Goal: Task Accomplishment & Management: Complete application form

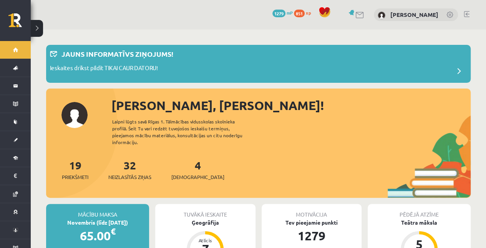
click at [464, 11] on div "9 Dāvanas 1279 mP 851 xp Daniela Estere Smoroģina" at bounding box center [258, 15] width 455 height 30
click at [466, 13] on link at bounding box center [466, 14] width 6 height 6
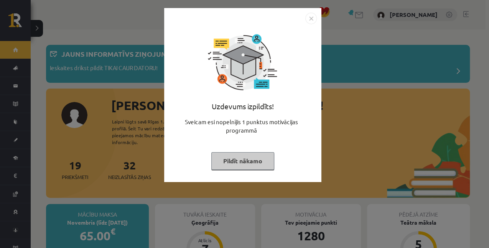
click at [309, 19] on img "Close" at bounding box center [312, 19] width 12 height 12
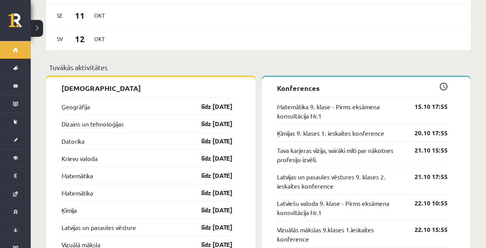
scroll to position [768, 0]
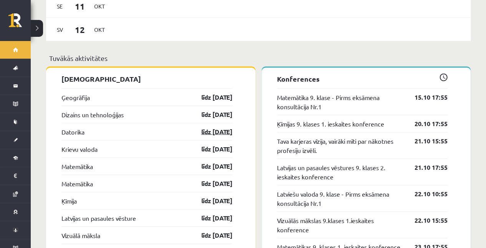
click at [204, 127] on link "līdz 15.10.25" at bounding box center [210, 131] width 45 height 9
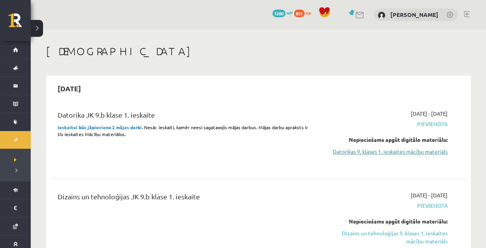
click at [338, 150] on link "Datorikas 9. klases 1. ieskaites mācību materiāls" at bounding box center [386, 152] width 122 height 8
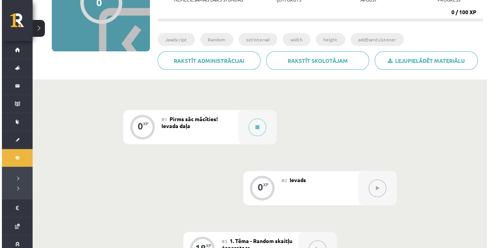
scroll to position [97, 0]
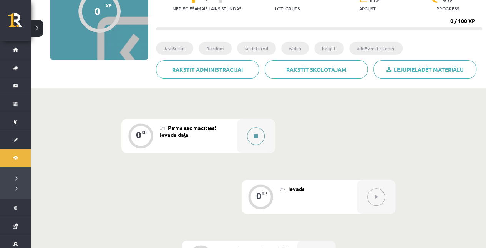
click at [262, 142] on button at bounding box center [256, 136] width 18 height 18
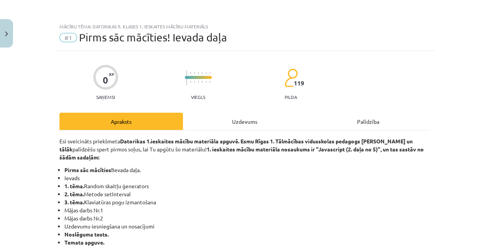
click at [253, 117] on div "Uzdevums" at bounding box center [245, 121] width 124 height 17
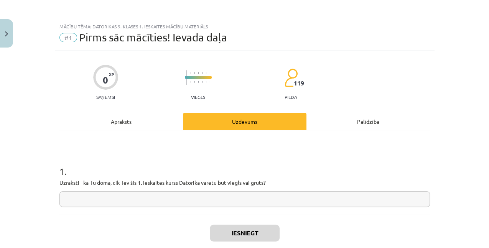
scroll to position [19, 0]
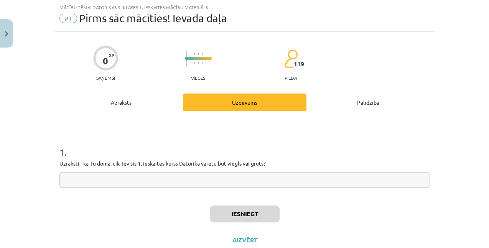
click at [126, 104] on div "Apraksts" at bounding box center [121, 102] width 124 height 17
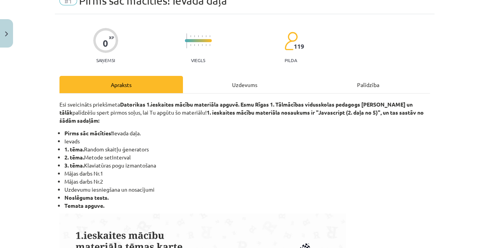
scroll to position [0, 0]
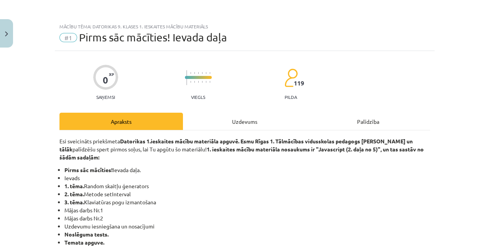
click at [231, 121] on div "Uzdevums" at bounding box center [245, 121] width 124 height 17
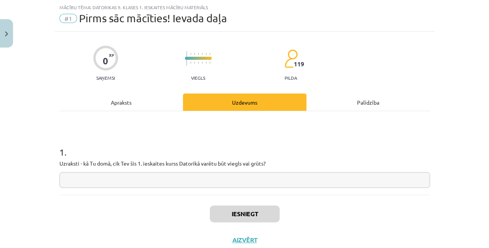
scroll to position [43, 0]
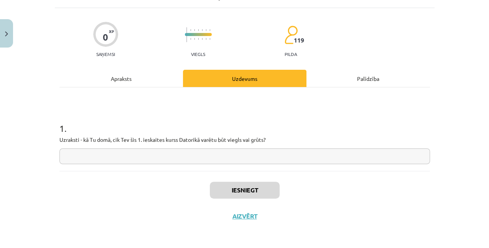
click at [164, 162] on input "text" at bounding box center [244, 157] width 371 height 16
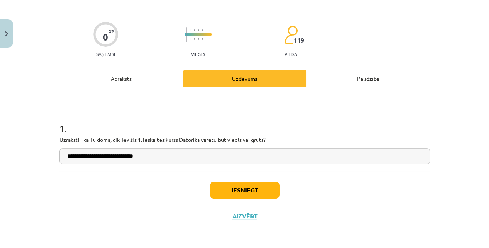
type input "**********"
click at [228, 192] on button "Iesniegt" at bounding box center [245, 190] width 70 height 17
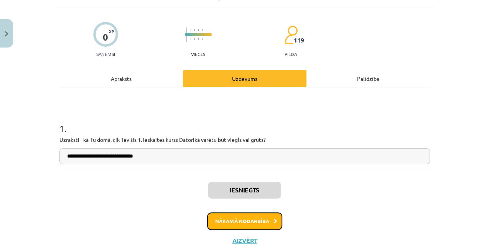
click at [218, 225] on button "Nākamā nodarbība" at bounding box center [244, 222] width 75 height 18
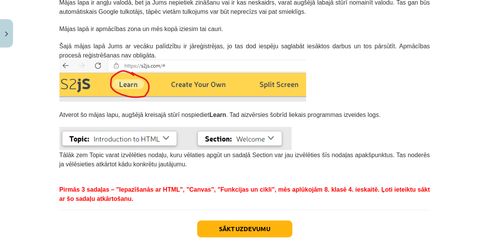
scroll to position [230, 0]
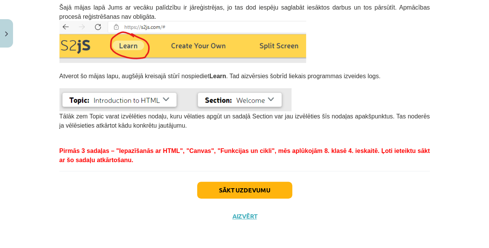
click at [207, 182] on div "Sākt uzdevumu Aizvērt" at bounding box center [244, 198] width 371 height 54
click at [211, 189] on button "Sākt uzdevumu" at bounding box center [244, 190] width 95 height 17
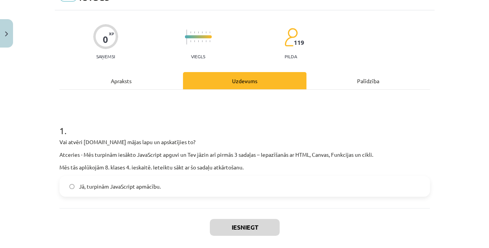
scroll to position [70, 0]
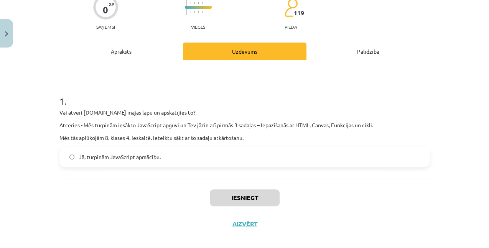
click at [155, 158] on span "Jā, turpinām JavaScript apmācību." at bounding box center [120, 157] width 82 height 8
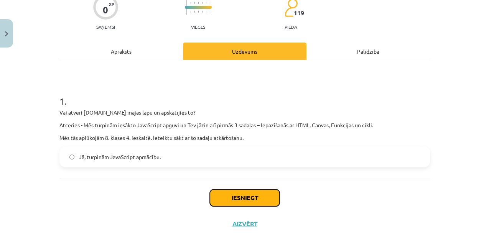
click at [249, 193] on button "Iesniegt" at bounding box center [245, 198] width 70 height 17
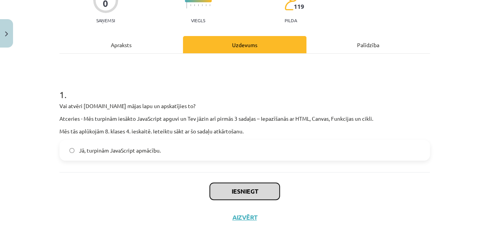
scroll to position [78, 0]
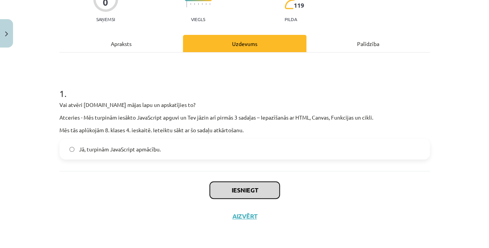
click at [232, 192] on button "Iesniegt" at bounding box center [245, 190] width 70 height 17
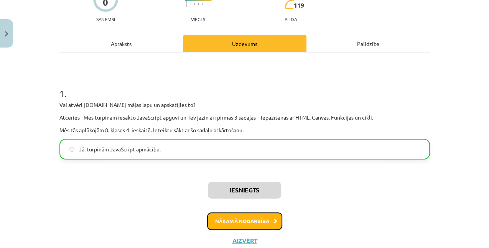
click at [263, 218] on button "Nākamā nodarbība" at bounding box center [244, 222] width 75 height 18
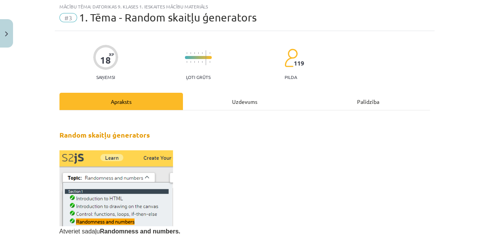
scroll to position [19, 0]
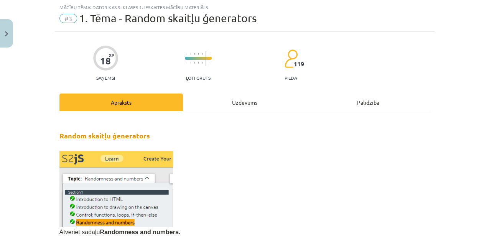
drag, startPoint x: 263, startPoint y: 219, endPoint x: 214, endPoint y: 158, distance: 78.3
click at [213, 158] on p at bounding box center [244, 189] width 371 height 76
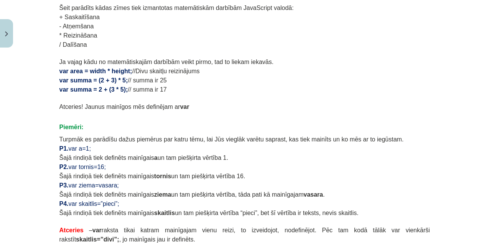
scroll to position [501, 0]
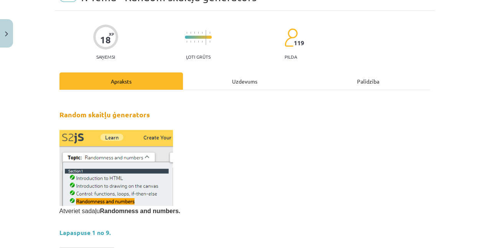
click at [234, 84] on div "Uzdevums" at bounding box center [245, 81] width 124 height 17
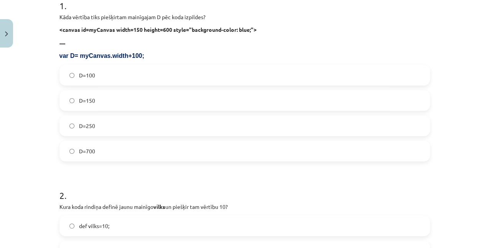
scroll to position [121, 0]
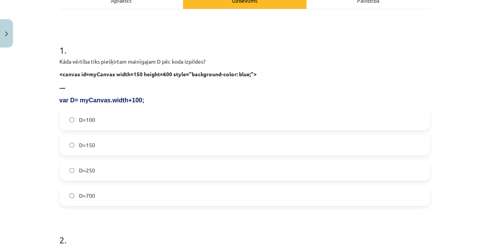
click at [124, 170] on label "D=250" at bounding box center [244, 170] width 369 height 19
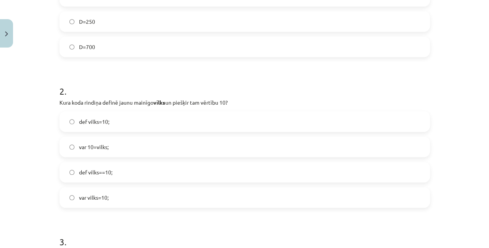
scroll to position [275, 0]
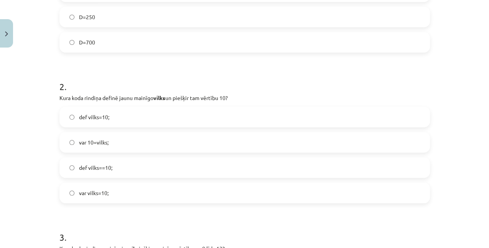
click at [121, 139] on label "var 10=vilks;" at bounding box center [244, 142] width 369 height 19
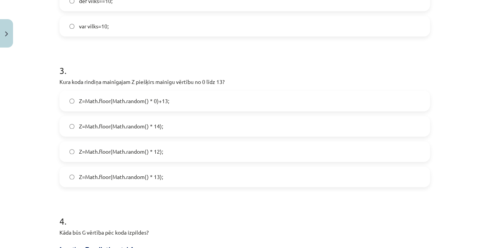
scroll to position [454, 0]
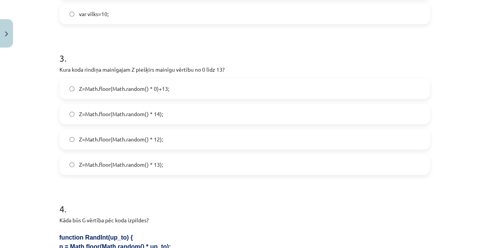
click at [128, 88] on span "Z=Math.floor(Math.random() * 0)+13;" at bounding box center [124, 89] width 90 height 8
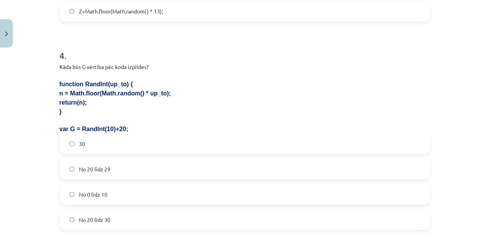
scroll to position [633, 0]
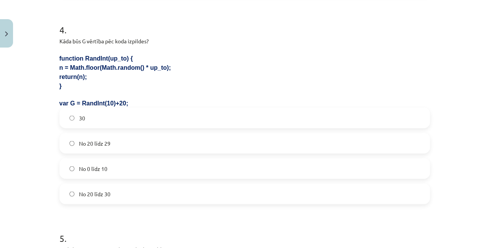
click at [103, 190] on span "No 20 līdz 30" at bounding box center [94, 194] width 31 height 8
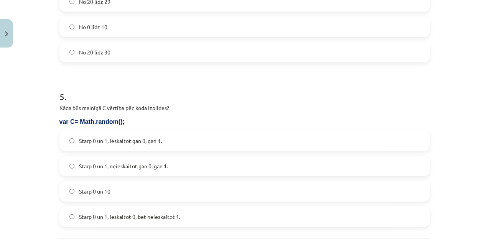
scroll to position [787, 0]
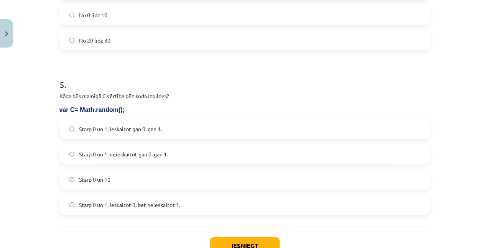
click at [138, 180] on label "Starp 0 un 10" at bounding box center [244, 179] width 369 height 19
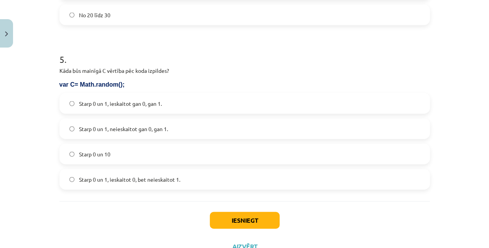
scroll to position [812, 0]
click at [256, 215] on button "Iesniegt" at bounding box center [245, 220] width 70 height 17
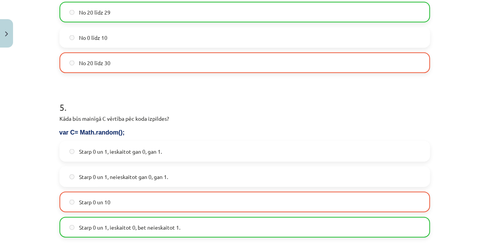
scroll to position [867, 0]
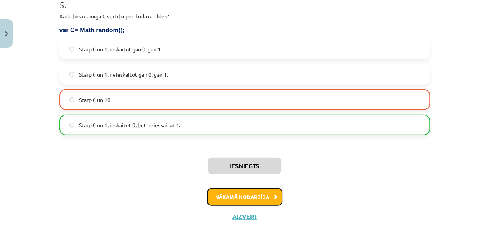
click at [213, 193] on button "Nākamā nodarbība" at bounding box center [244, 197] width 75 height 18
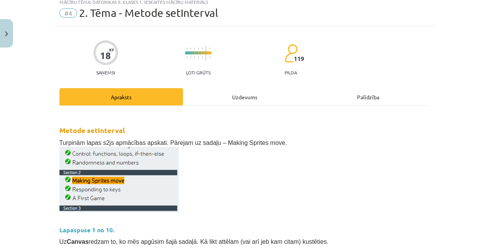
scroll to position [19, 0]
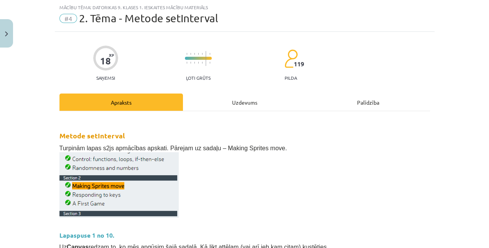
click at [219, 104] on div "Uzdevums" at bounding box center [245, 102] width 124 height 17
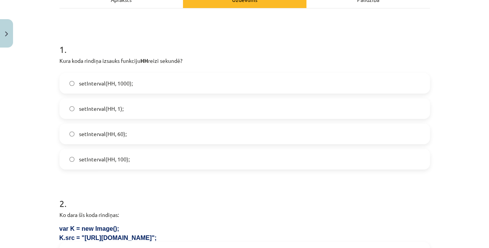
scroll to position [121, 0]
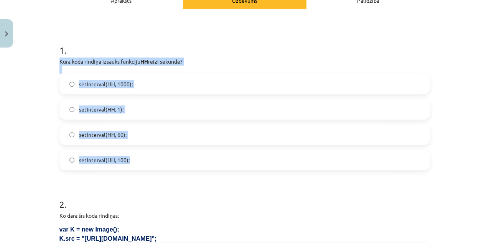
drag, startPoint x: 56, startPoint y: 61, endPoint x: 226, endPoint y: 161, distance: 198.2
copy div "Kura koda rindiņa izsauks funkciju HH reizi sekundē? setInterval(HH, 1000); set…"
click at [124, 81] on span "setInterval(HH, 1000);" at bounding box center [106, 84] width 54 height 8
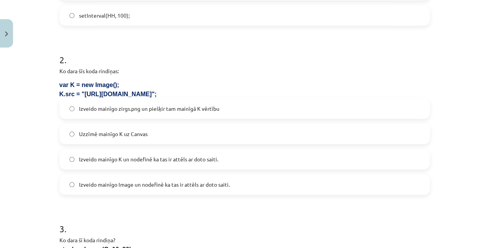
scroll to position [275, 0]
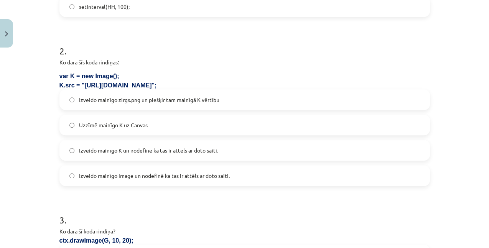
click at [95, 170] on label "Izveido mainīgo Image un nodefinē ka tas ir attēls ar doto saiti." at bounding box center [244, 175] width 369 height 19
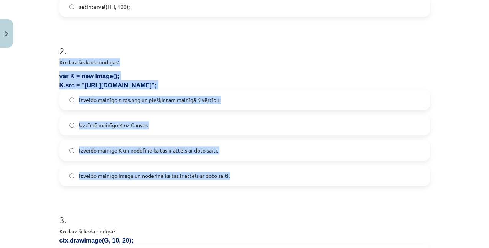
drag, startPoint x: 57, startPoint y: 63, endPoint x: 276, endPoint y: 177, distance: 246.3
click at [276, 177] on div "18 XP Saņemsi Ļoti grūts 119 pilda Apraksts Uzdevums Palīdzība 1 . Kura koda ri…" at bounding box center [245, 251] width 380 height 951
copy div "Ko dara šīs koda rindiņas: var K = new Image(); K.src = "https://skola.lv/zirgs…"
click at [302, 61] on p "Ko dara šīs koda rindiņas:" at bounding box center [244, 62] width 371 height 8
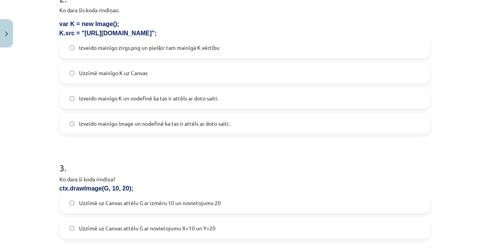
scroll to position [403, 0]
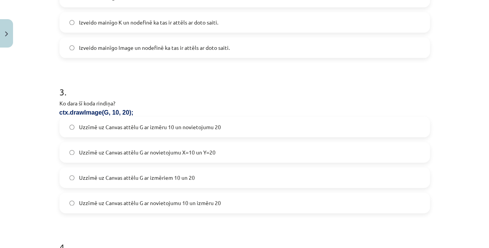
click at [133, 133] on label "Uzzīmē uz Canvas attēlu G ar izmēru 10 un novietojumu 20" at bounding box center [244, 126] width 369 height 19
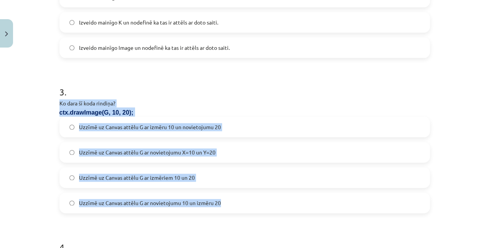
drag, startPoint x: 58, startPoint y: 104, endPoint x: 253, endPoint y: 206, distance: 219.4
click at [253, 206] on div "3 . Ko dara šī koda rindiņa? ctx.drawImage(G, 10, 20); Uzzīmē uz Canvas attēlu …" at bounding box center [244, 143] width 371 height 140
copy div "Ko dara šī koda rindiņa? ctx.drawImage(G, 10, 20); Uzzīmē uz Canvas attēlu G ar…"
click at [137, 142] on div "Uzzīmē uz Canvas attēlu G ar novietojumu X=10 un Y=20" at bounding box center [244, 152] width 371 height 21
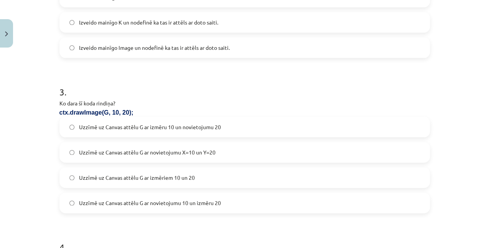
click at [133, 146] on label "Uzzīmē uz Canvas attēlu G ar novietojumu X=10 un Y=20" at bounding box center [244, 152] width 369 height 19
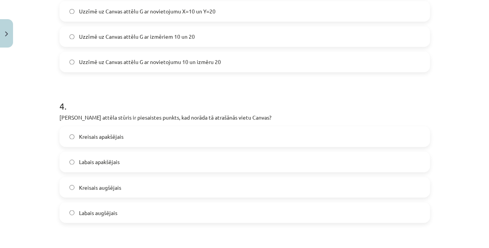
scroll to position [557, 0]
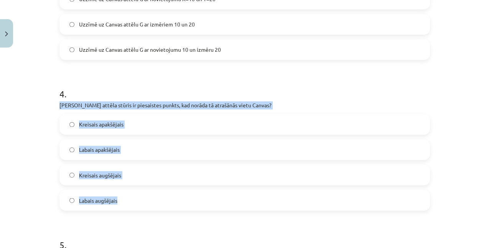
drag, startPoint x: 54, startPoint y: 104, endPoint x: 268, endPoint y: 191, distance: 230.6
copy div "Kurš attēla stūris ir piesaistes punkts, kad norāda tā atrašānās vietu Canvas? …"
click at [99, 175] on span "Kreisais augšējais" at bounding box center [100, 175] width 42 height 8
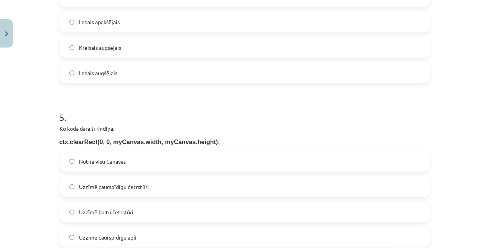
scroll to position [710, 0]
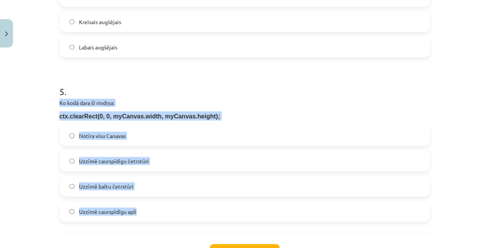
drag, startPoint x: 55, startPoint y: 106, endPoint x: 319, endPoint y: 202, distance: 281.0
copy div "Ko kodā dara šī rindiņa: ctx.clearRect(0, 0, myCanvas.width, myCanvas.height); …"
click at [180, 96] on div "5 . Ko kodā dara šī rindiņa: ctx.clearRect(0, 0, myCanvas.width, myCanvas.heigh…" at bounding box center [244, 147] width 371 height 149
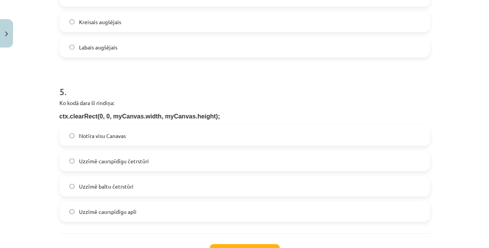
scroll to position [735, 0]
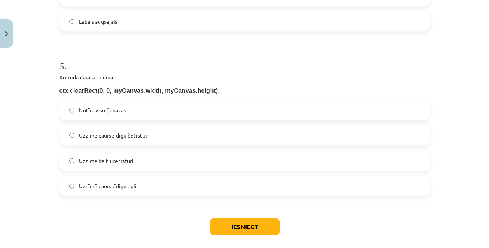
click at [128, 116] on label "Notīra visu Canavas" at bounding box center [244, 110] width 369 height 19
click at [255, 225] on button "Iesniegt" at bounding box center [245, 227] width 70 height 17
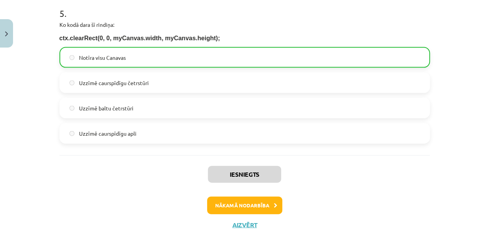
scroll to position [796, 0]
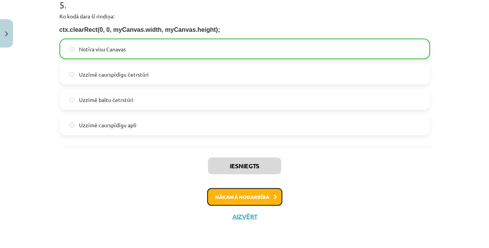
click at [264, 191] on button "Nākamā nodarbība" at bounding box center [244, 197] width 75 height 18
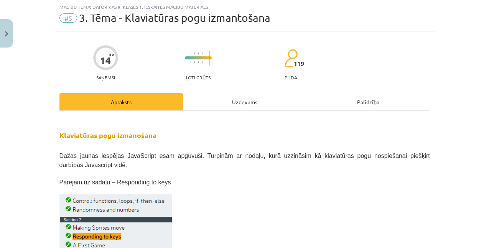
scroll to position [19, 0]
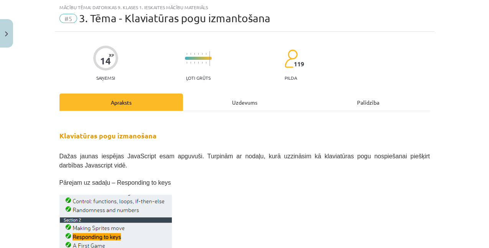
click at [244, 100] on div "Uzdevums" at bounding box center [245, 102] width 124 height 17
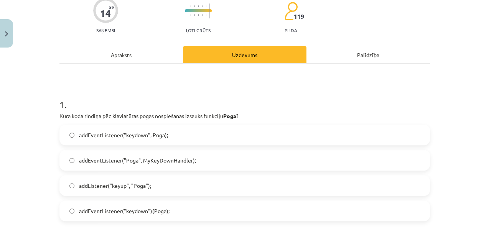
scroll to position [121, 0]
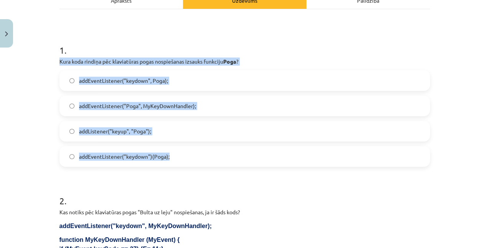
drag, startPoint x: 55, startPoint y: 61, endPoint x: 265, endPoint y: 159, distance: 231.0
copy div "Kura koda rindiņa pēc klaviatūras pogas nospiešanas izsauks funkciju Poga ? add…"
click at [141, 80] on span "addEventListener("keydown", Poga);" at bounding box center [123, 81] width 89 height 8
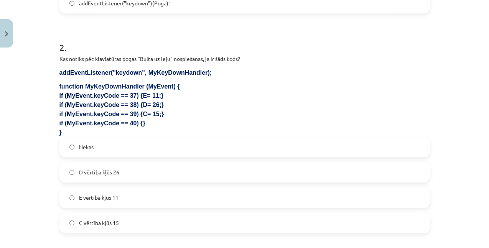
scroll to position [275, 0]
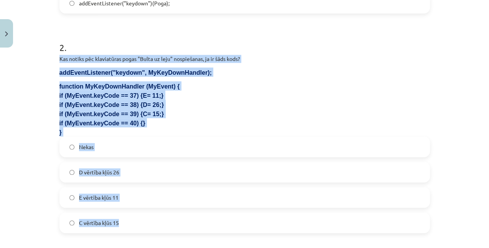
drag, startPoint x: 58, startPoint y: 60, endPoint x: 304, endPoint y: 223, distance: 295.4
click at [304, 223] on div "14 XP Saņemsi Ļoti grūts 119 pilda Apraksts Uzdevums Palīdzība 1 . Kura koda ri…" at bounding box center [245, 198] width 380 height 844
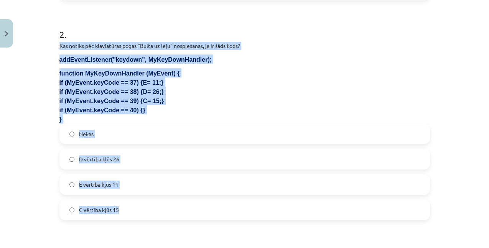
scroll to position [301, 0]
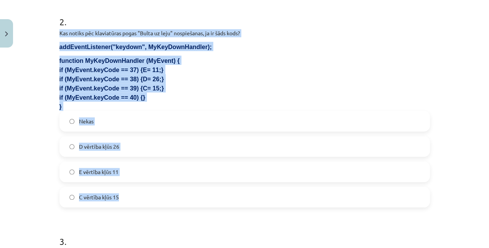
copy div "Kas notiks pēc klaviatūras pogas "Bulta uz leju" nospiešanas, ja ir šāds kods? …"
click at [114, 127] on label "Nekas" at bounding box center [244, 121] width 369 height 19
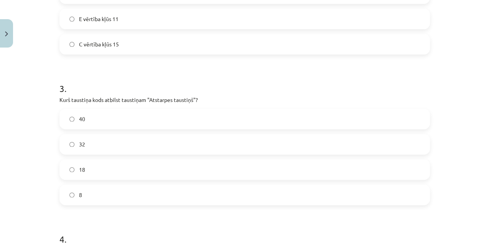
scroll to position [454, 0]
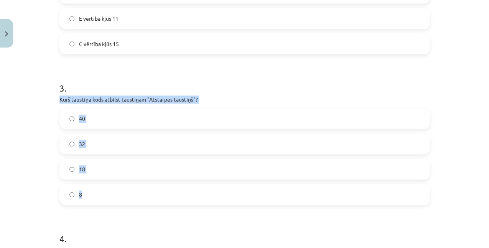
drag, startPoint x: 54, startPoint y: 101, endPoint x: 273, endPoint y: 185, distance: 234.5
click at [273, 185] on div "Mācību tēma: Datorikas 9. klases 1. ieskaites mācību materiāls #5 3. Tēma - Kla…" at bounding box center [244, 124] width 489 height 248
copy div "Kurš taustiņa kods atbilst taustiņam "Atstarpes taustiņš"? 40 32 18 8"
click at [85, 146] on label "32" at bounding box center [244, 143] width 369 height 19
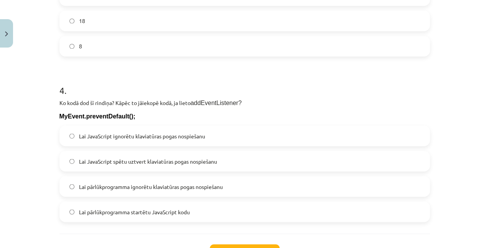
scroll to position [633, 0]
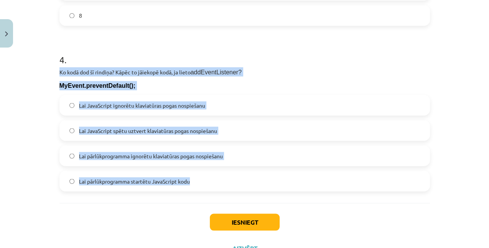
drag, startPoint x: 55, startPoint y: 72, endPoint x: 376, endPoint y: 173, distance: 336.0
copy div "Ko kodā dod šī rindiņa? Kāpēc to jāiekopē kodā, ja lieto addEventListener? MyEv…"
click at [144, 109] on span "Lai JavaScript ignorētu klaviatūras pogas nospiešanu" at bounding box center [142, 105] width 126 height 8
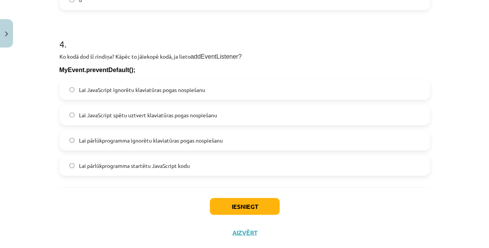
scroll to position [665, 0]
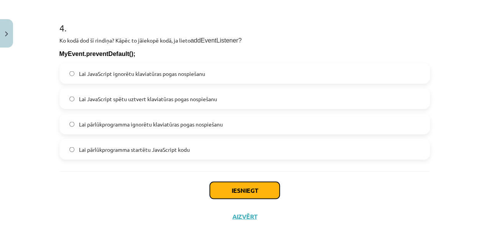
click at [266, 187] on button "Iesniegt" at bounding box center [245, 190] width 70 height 17
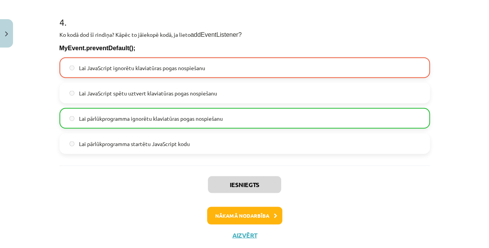
scroll to position [689, 0]
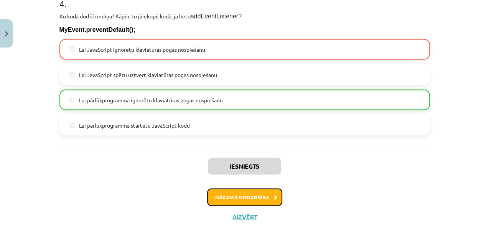
click at [272, 202] on button "Nākamā nodarbība" at bounding box center [244, 197] width 75 height 18
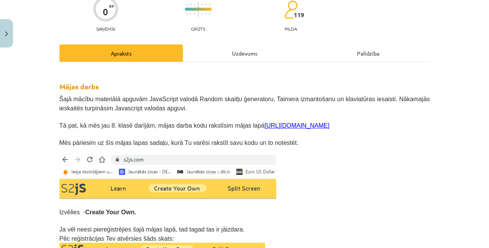
scroll to position [19, 0]
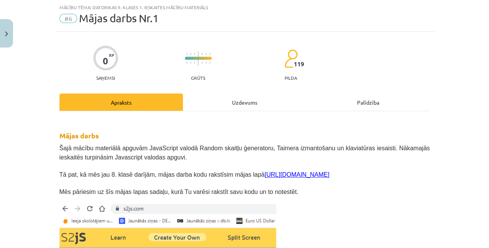
click at [250, 108] on div "Uzdevums" at bounding box center [245, 102] width 124 height 17
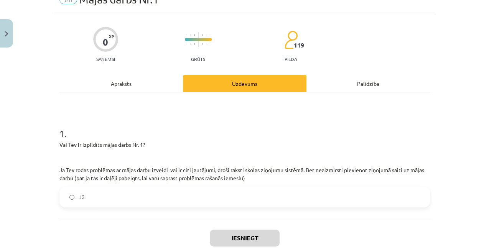
scroll to position [70, 0]
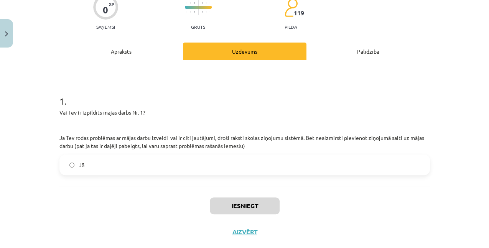
click at [178, 164] on label "Jā" at bounding box center [244, 164] width 369 height 19
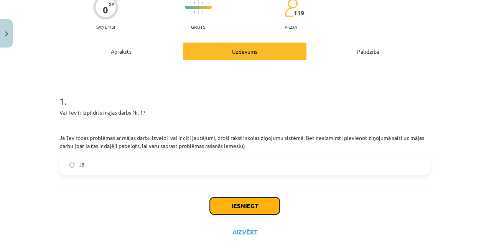
click at [259, 200] on button "Iesniegt" at bounding box center [245, 206] width 70 height 17
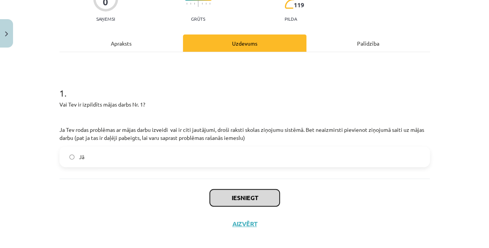
scroll to position [86, 0]
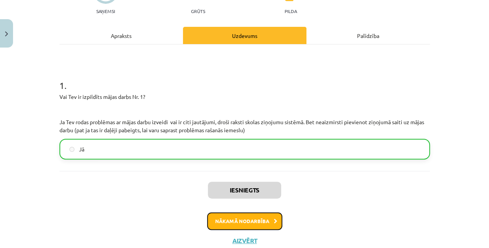
click at [245, 219] on button "Nākamā nodarbība" at bounding box center [244, 222] width 75 height 18
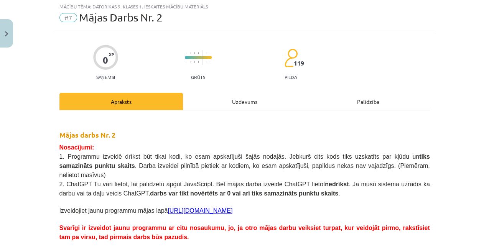
scroll to position [19, 0]
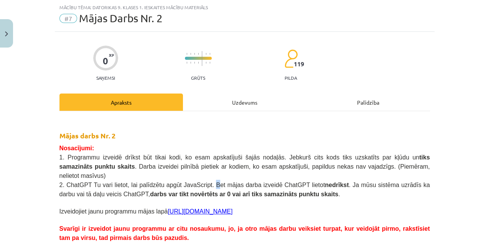
drag, startPoint x: 245, startPoint y: 219, endPoint x: 197, endPoint y: 173, distance: 67.1
click at [197, 182] on span "2. ChatGPT Tu vari lietot, lai palīdzētu apgūt JavaScript. Bet mājas darba izve…" at bounding box center [244, 190] width 371 height 16
click at [346, 158] on span "1. Programmu izveidē drīkst būt tikai kodi, ko esam apskatījuši šajās nodaļās. …" at bounding box center [244, 166] width 371 height 25
click at [251, 106] on div "Uzdevums" at bounding box center [245, 102] width 124 height 17
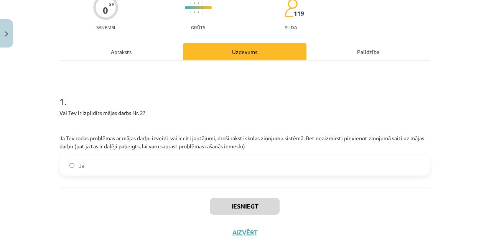
scroll to position [70, 0]
click at [93, 172] on label "Jā" at bounding box center [244, 164] width 369 height 19
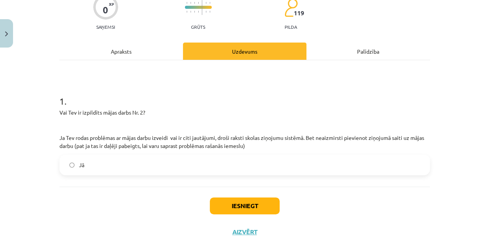
click at [121, 49] on div "Apraksts" at bounding box center [121, 51] width 124 height 17
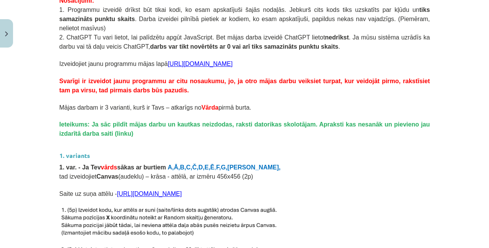
scroll to position [96, 0]
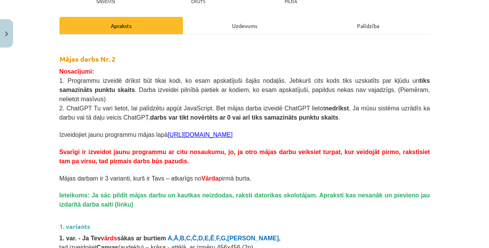
click at [175, 132] on link "https://s2js.com/" at bounding box center [200, 135] width 65 height 7
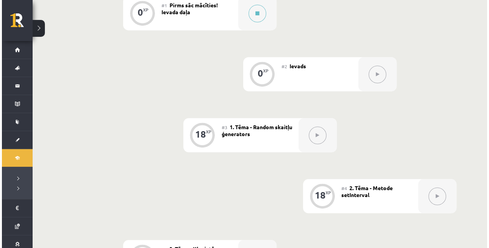
scroll to position [148, 0]
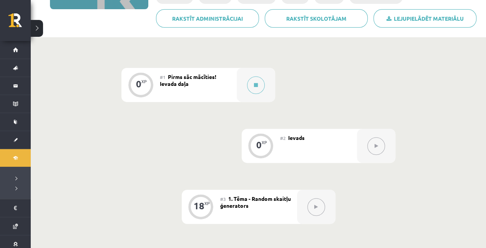
drag, startPoint x: 197, startPoint y: 87, endPoint x: 202, endPoint y: 86, distance: 4.7
click at [197, 87] on div "#1 Pirms sāc mācīties! Ievada daļa" at bounding box center [198, 85] width 77 height 34
click at [253, 81] on button at bounding box center [256, 85] width 18 height 18
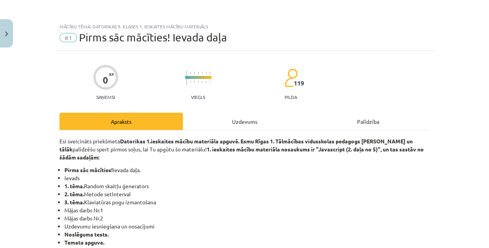
click at [257, 120] on div "Uzdevums" at bounding box center [245, 121] width 124 height 17
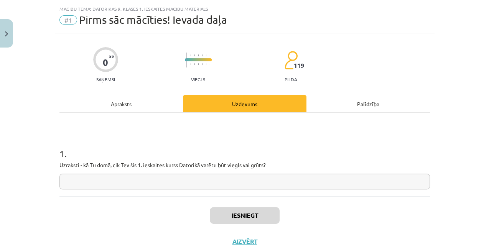
scroll to position [19, 0]
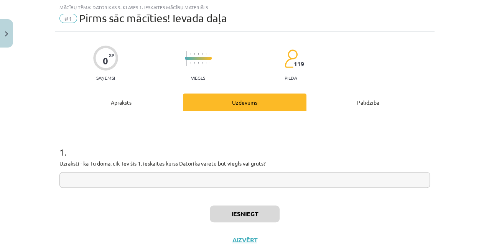
click at [188, 180] on input "text" at bounding box center [244, 180] width 371 height 16
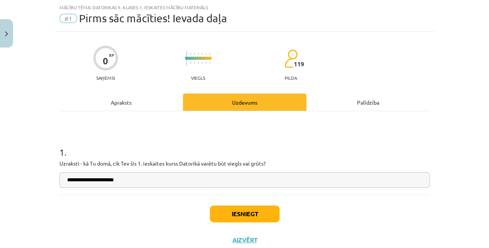
type input "**********"
click at [236, 221] on button "Iesniegt" at bounding box center [245, 214] width 70 height 17
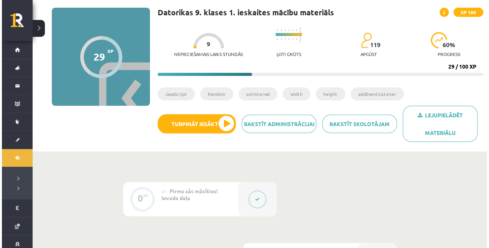
scroll to position [102, 0]
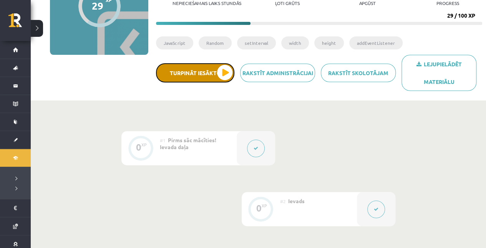
click at [223, 71] on button "Turpināt iesākto" at bounding box center [195, 72] width 78 height 19
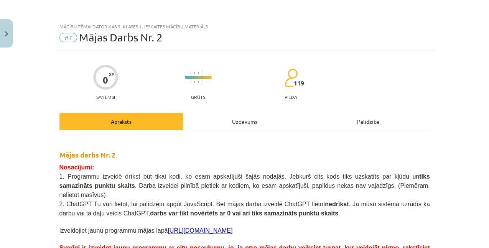
click at [233, 119] on div "Uzdevums" at bounding box center [245, 121] width 124 height 17
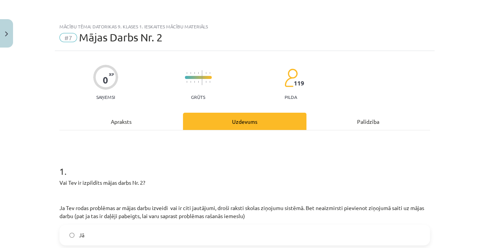
scroll to position [19, 0]
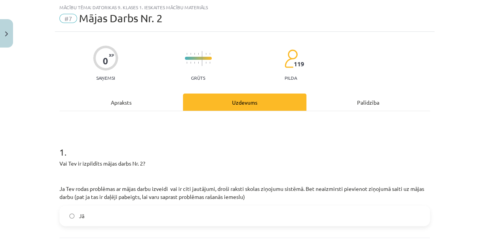
click at [151, 102] on div "Apraksts" at bounding box center [121, 102] width 124 height 17
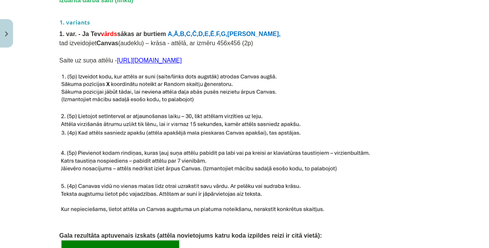
scroll to position [275, 0]
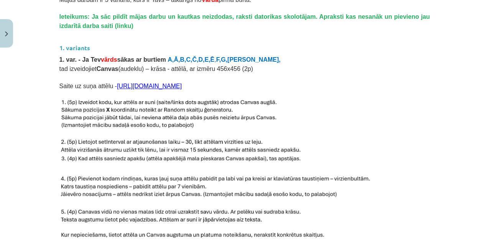
click at [383, 117] on p at bounding box center [244, 114] width 371 height 32
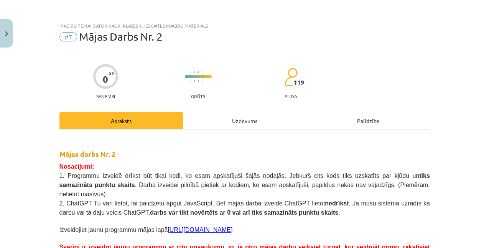
scroll to position [0, 0]
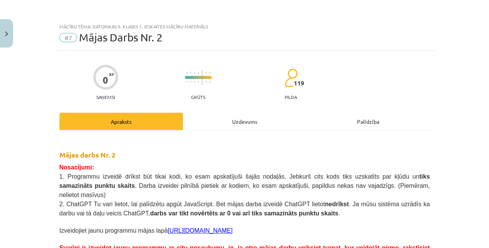
click at [242, 121] on div "Uzdevums" at bounding box center [245, 121] width 124 height 17
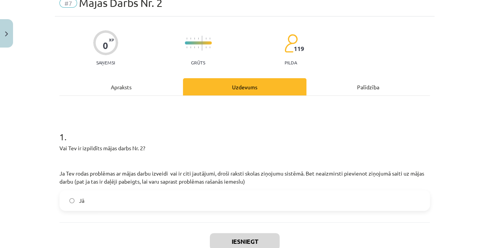
scroll to position [86, 0]
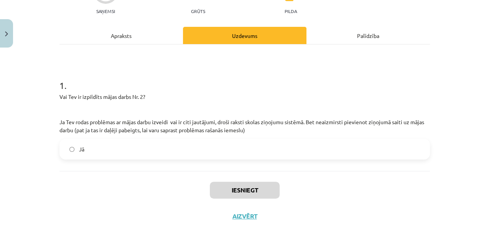
click at [171, 155] on label "Jā" at bounding box center [244, 149] width 369 height 19
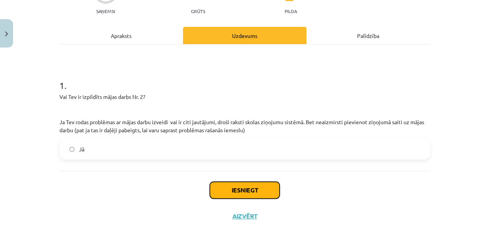
click at [235, 186] on button "Iesniegt" at bounding box center [245, 190] width 70 height 17
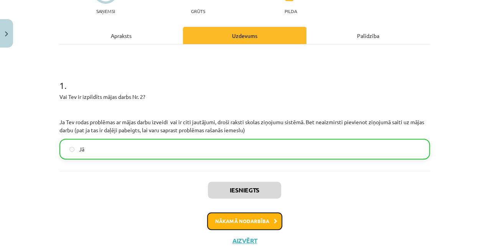
click at [233, 223] on button "Nākamā nodarbība" at bounding box center [244, 222] width 75 height 18
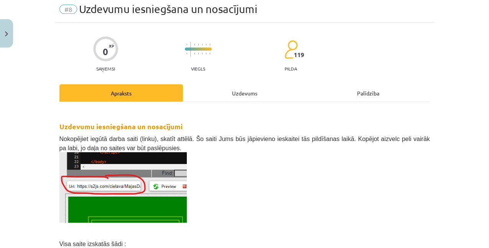
scroll to position [19, 0]
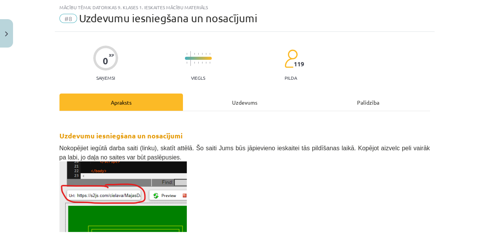
click at [230, 108] on div "Uzdevums" at bounding box center [245, 102] width 124 height 17
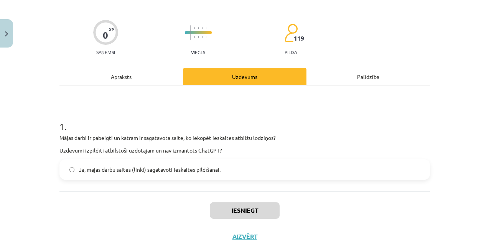
scroll to position [65, 0]
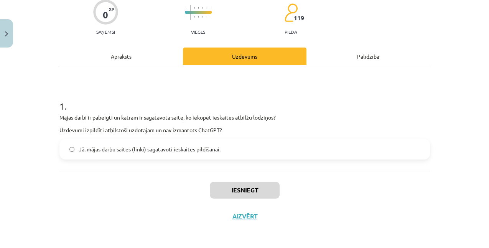
click at [110, 155] on label "Jā, mājas darbu saites (linki) sagatavoti ieskaites pildīšanai." at bounding box center [244, 149] width 369 height 19
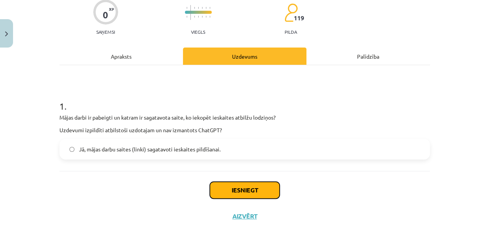
click at [224, 185] on button "Iesniegt" at bounding box center [245, 190] width 70 height 17
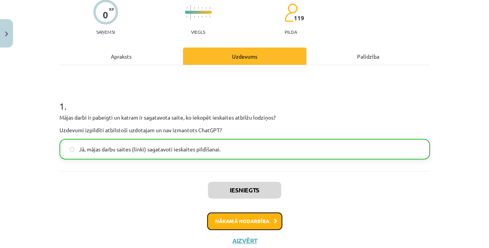
click at [243, 217] on button "Nākamā nodarbība" at bounding box center [244, 222] width 75 height 18
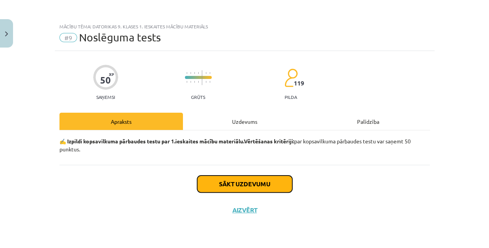
click at [265, 183] on button "Sākt uzdevumu" at bounding box center [244, 184] width 95 height 17
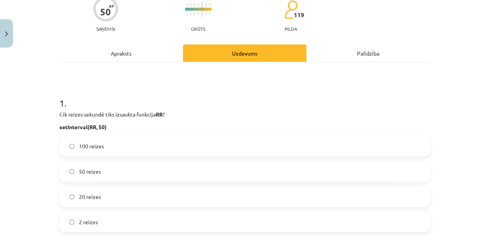
scroll to position [77, 0]
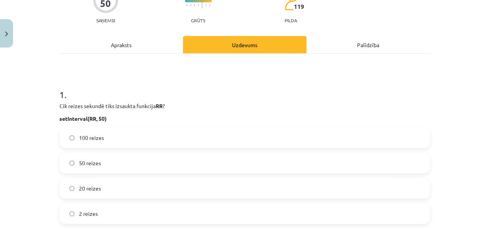
click at [86, 161] on span "50 reizes" at bounding box center [90, 163] width 22 height 8
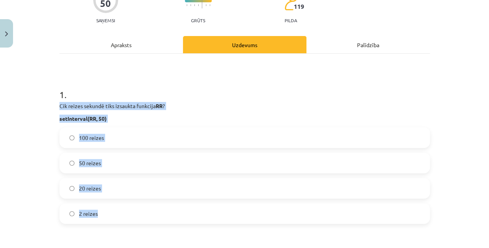
drag, startPoint x: 64, startPoint y: 108, endPoint x: 204, endPoint y: 206, distance: 170.9
drag, startPoint x: 204, startPoint y: 206, endPoint x: 199, endPoint y: 222, distance: 17.2
copy div "Cik reizes sekundē tiks izsaukta funkcija RR ? setInterval(RR, 50) 100 reizes 5…"
click at [93, 193] on label "20 reizes" at bounding box center [244, 188] width 369 height 19
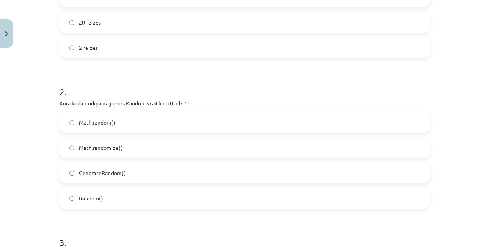
scroll to position [256, 0]
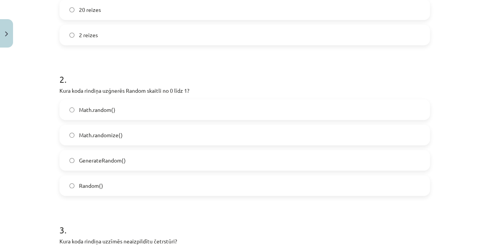
click at [74, 107] on label "Math.random()" at bounding box center [244, 109] width 369 height 19
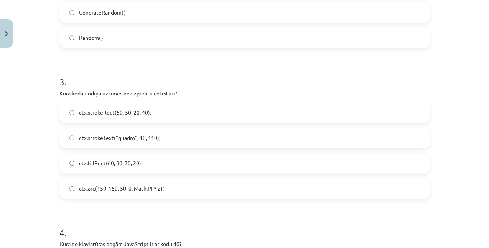
scroll to position [409, 0]
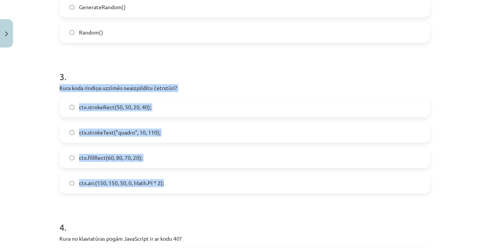
drag, startPoint x: 56, startPoint y: 89, endPoint x: 235, endPoint y: 183, distance: 202.4
drag, startPoint x: 235, startPoint y: 183, endPoint x: 205, endPoint y: 182, distance: 30.7
copy div "Kura koda rindiņa uzzīmēs neaizpildītu četrstūri? ctx.strokeRect(50, 50, 20, 40…"
click at [130, 135] on span "ctx.strokeText("quadro", 10, 110);" at bounding box center [119, 133] width 81 height 8
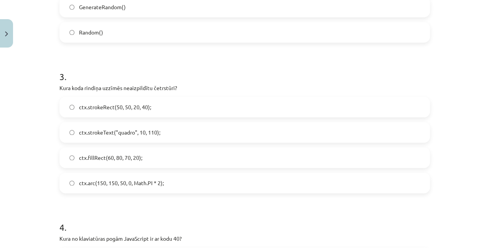
click at [131, 111] on label "ctx.strokeRect(50, 50, 20, 40);" at bounding box center [244, 106] width 369 height 19
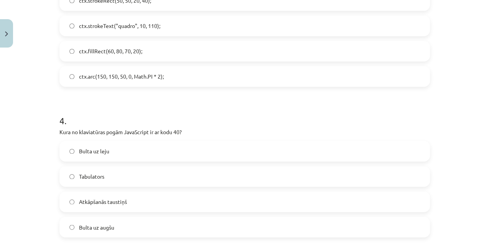
scroll to position [537, 0]
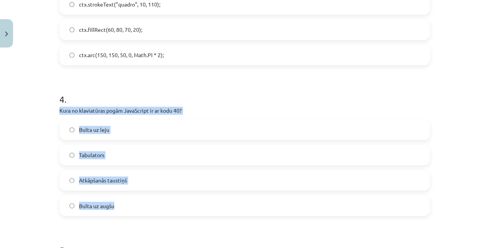
drag, startPoint x: 56, startPoint y: 112, endPoint x: 250, endPoint y: 199, distance: 212.9
copy div "Kura no klaviatūras pogām JavaScript ir ar kodu 40? Bulta uz leju Tabulators At…"
click at [111, 133] on label "Bulta uz leju" at bounding box center [244, 129] width 369 height 19
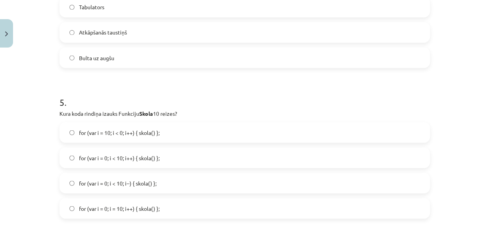
scroll to position [716, 0]
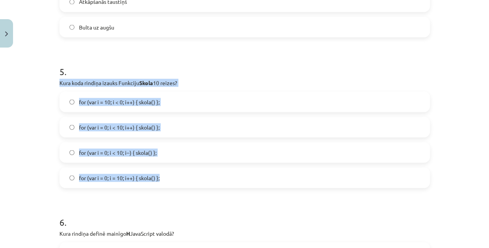
drag, startPoint x: 56, startPoint y: 82, endPoint x: 270, endPoint y: 175, distance: 233.5
click at [270, 175] on div "50 XP Saņemsi Grūts 119 pilda Apraksts Uzdevums Palīdzība 1 . Cik reizes sekund…" at bounding box center [245, 184] width 380 height 1698
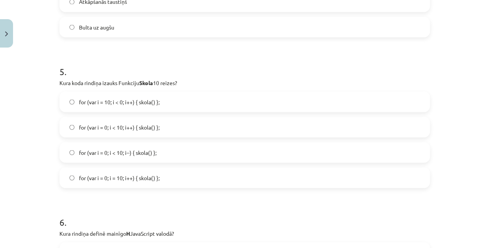
drag, startPoint x: 181, startPoint y: 202, endPoint x: 153, endPoint y: 157, distance: 53.5
click at [131, 123] on span "for (var i = 0; i < 10; i++) { skola() };" at bounding box center [119, 127] width 81 height 8
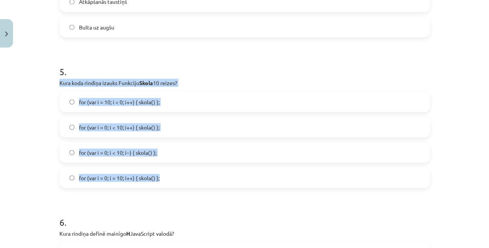
drag, startPoint x: 173, startPoint y: 179, endPoint x: 52, endPoint y: 83, distance: 154.6
click at [52, 83] on div "Mācību tēma: Datorikas 9. klases 1. ieskaites mācību materiāls #9 Noslēguma tes…" at bounding box center [244, 124] width 489 height 248
copy div "Kura koda rindiņa izauks Funkciju Skola 10 reizes? for (var i = 10; i < 0; i++)…"
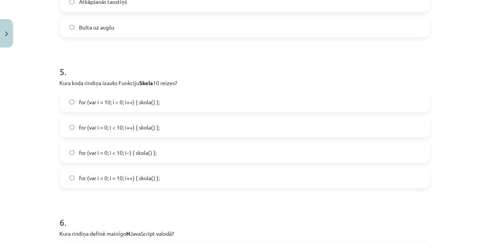
click at [317, 63] on h1 "5 ." at bounding box center [244, 65] width 371 height 24
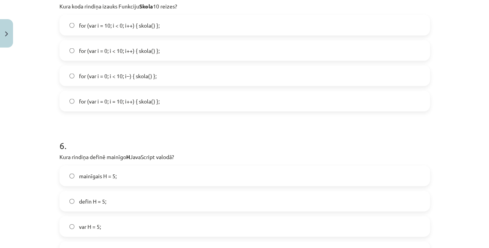
scroll to position [793, 0]
click at [126, 78] on span "for (var i = 0; i < 10; i--) { skola() };" at bounding box center [118, 76] width 78 height 8
click at [150, 104] on span "for (var i = 0; i = 10; i++) { skola() };" at bounding box center [119, 101] width 81 height 8
click at [130, 51] on span "for (var i = 0; i < 10; i++) { skola() };" at bounding box center [119, 50] width 81 height 8
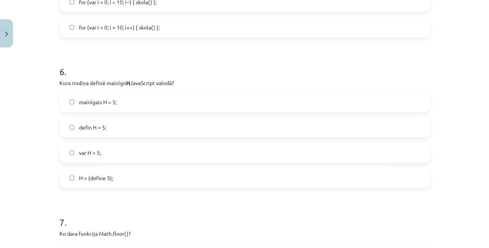
scroll to position [895, 0]
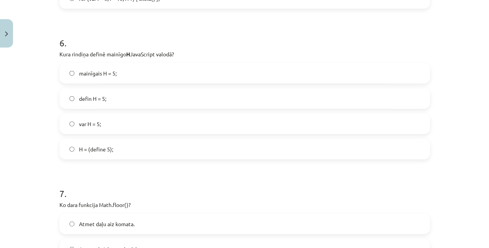
click at [92, 80] on label "mainīgais H = 5;" at bounding box center [244, 73] width 369 height 19
click at [69, 88] on div "defin H = 5;" at bounding box center [244, 98] width 371 height 21
click at [71, 94] on label "defin H = 5;" at bounding box center [244, 98] width 369 height 19
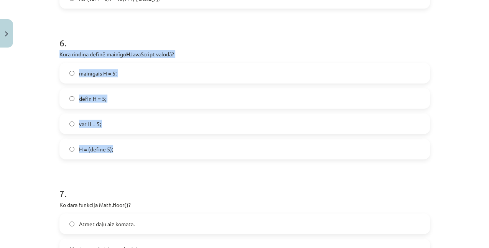
drag, startPoint x: 55, startPoint y: 55, endPoint x: 246, endPoint y: 143, distance: 210.0
click at [246, 143] on div "50 XP Saņemsi Grūts 119 pilda Apraksts Uzdevums Palīdzība 1 . Cik reizes sekund…" at bounding box center [245, 5] width 380 height 1698
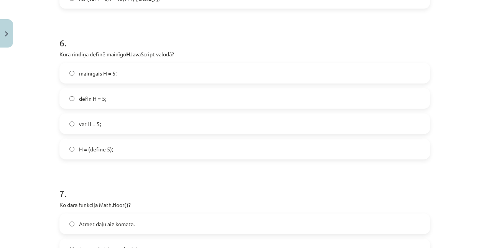
drag, startPoint x: 118, startPoint y: 168, endPoint x: 93, endPoint y: 149, distance: 30.9
click at [93, 149] on span "H = (define 5);" at bounding box center [96, 149] width 34 height 8
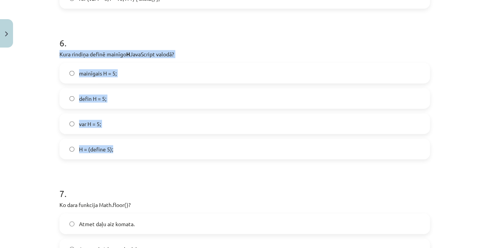
drag, startPoint x: 117, startPoint y: 152, endPoint x: 54, endPoint y: 57, distance: 113.6
click at [55, 57] on div "50 XP Saņemsi Grūts 119 pilda Apraksts Uzdevums Palīdzība 1 . Cik reizes sekund…" at bounding box center [245, 5] width 380 height 1698
copy div "Kura rindiņa definē mainīgo H JavaScript valodā? mainīgais H = 5; defin H = 5; …"
click at [105, 126] on label "var H = 5;" at bounding box center [244, 123] width 369 height 19
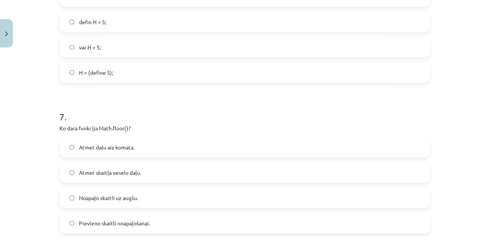
scroll to position [998, 0]
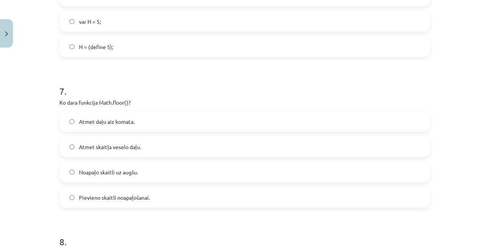
click at [127, 176] on span "Noapaļo skaitli uz augšu." at bounding box center [108, 173] width 59 height 8
click at [106, 143] on span "Atmet skaitļa veselo daļu." at bounding box center [110, 147] width 62 height 8
click at [97, 164] on label "Noapaļo skaitli uz augšu." at bounding box center [244, 172] width 369 height 19
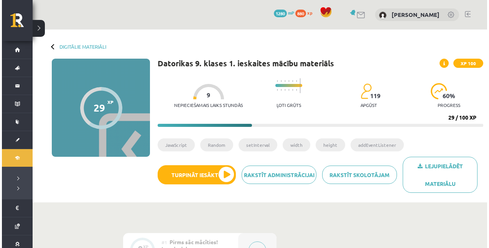
scroll to position [102, 0]
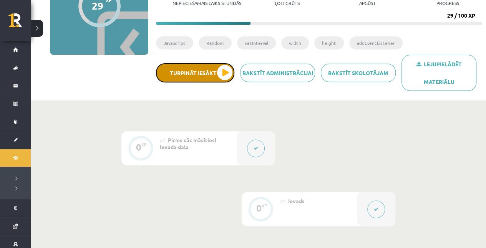
click at [220, 69] on button "Turpināt iesākto" at bounding box center [195, 72] width 78 height 19
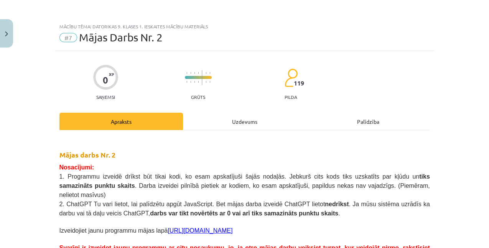
click at [247, 123] on div "Uzdevums" at bounding box center [245, 121] width 124 height 17
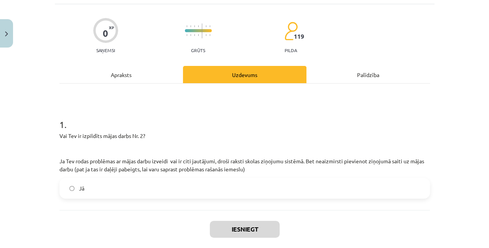
scroll to position [86, 0]
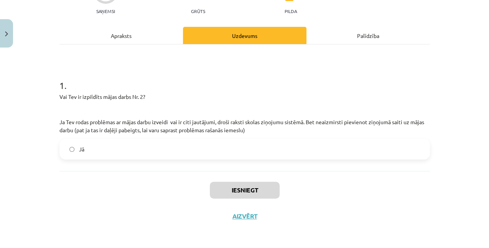
click at [130, 152] on label "Jā" at bounding box center [244, 149] width 369 height 19
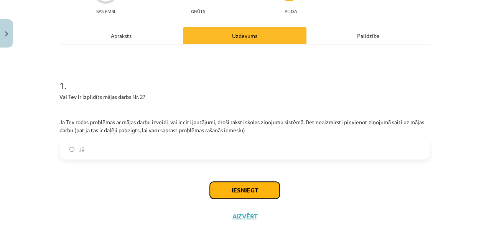
click at [223, 189] on button "Iesniegt" at bounding box center [245, 190] width 70 height 17
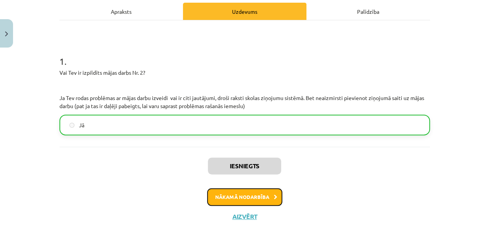
click at [223, 190] on button "Nākamā nodarbība" at bounding box center [244, 197] width 75 height 18
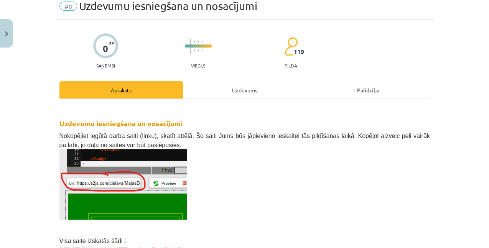
scroll to position [19, 0]
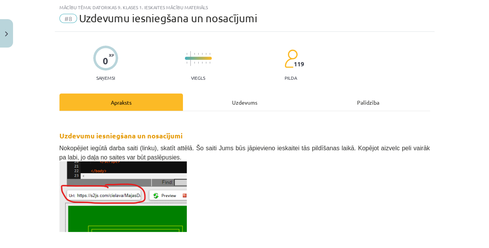
click at [230, 110] on div "Uzdevums" at bounding box center [245, 102] width 124 height 17
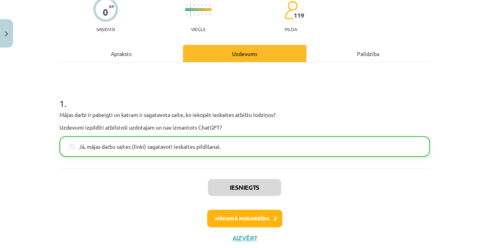
scroll to position [70, 0]
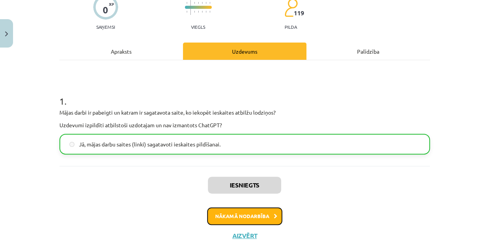
click at [223, 215] on button "Nākamā nodarbība" at bounding box center [244, 217] width 75 height 18
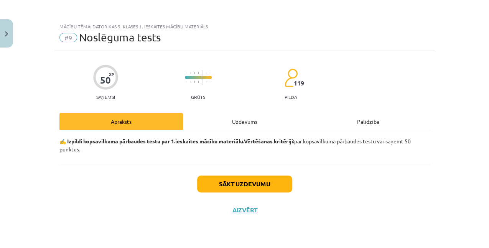
scroll to position [0, 0]
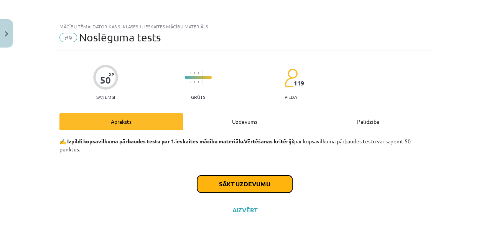
click at [241, 185] on button "Sākt uzdevumu" at bounding box center [244, 184] width 95 height 17
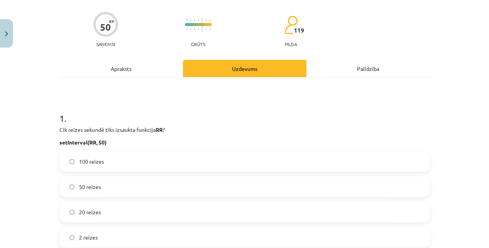
scroll to position [128, 0]
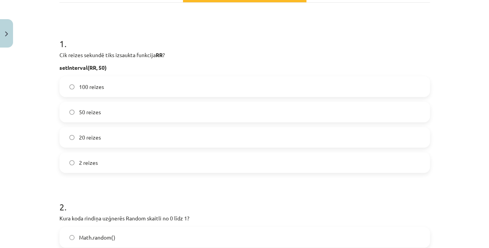
click at [98, 141] on span "20 reizes" at bounding box center [90, 138] width 22 height 8
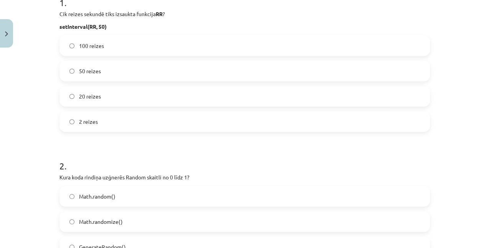
scroll to position [230, 0]
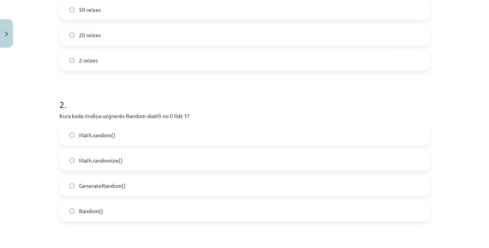
click at [145, 135] on label "Math.random()" at bounding box center [244, 135] width 369 height 19
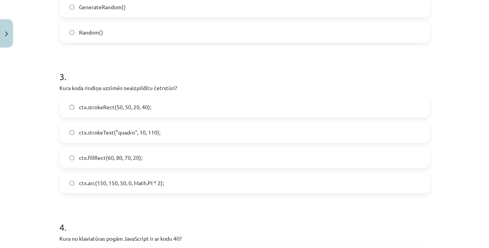
click at [146, 114] on label "ctx.strokeRect(50, 50, 20, 40);" at bounding box center [244, 106] width 369 height 19
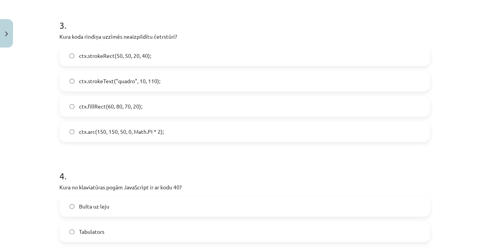
scroll to position [537, 0]
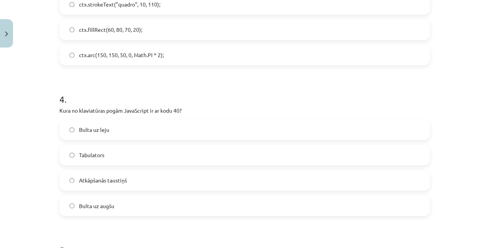
click at [136, 124] on label "Bulta uz leju" at bounding box center [244, 129] width 369 height 19
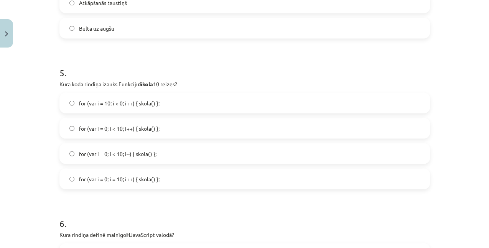
scroll to position [742, 0]
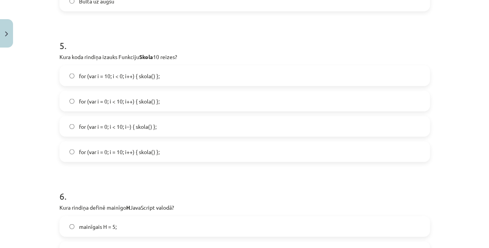
click at [145, 74] on span "for (var i = 10; i < 0; i++) { skola() };" at bounding box center [119, 76] width 81 height 8
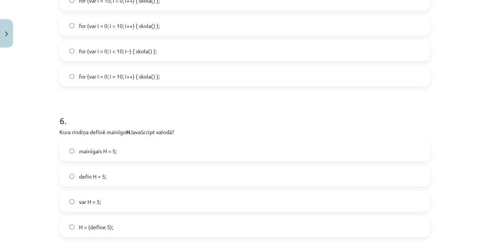
scroll to position [844, 0]
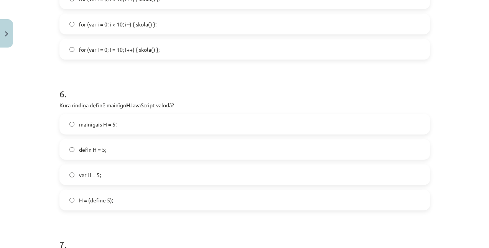
click at [127, 152] on label "defin H = 5;" at bounding box center [244, 149] width 369 height 19
click at [109, 167] on label "var H = 5;" at bounding box center [244, 174] width 369 height 19
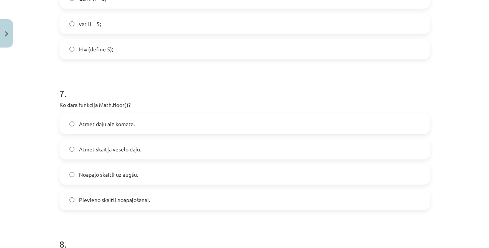
scroll to position [998, 0]
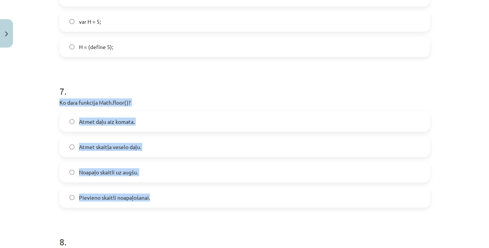
drag, startPoint x: 55, startPoint y: 102, endPoint x: 183, endPoint y: 190, distance: 155.4
copy div "Ko dara funkcija Math.floor()? Atmet daļu aiz komata. Atmet skaitļa veselo daļu…"
click at [95, 121] on span "Atmet daļu aiz komata." at bounding box center [107, 122] width 56 height 8
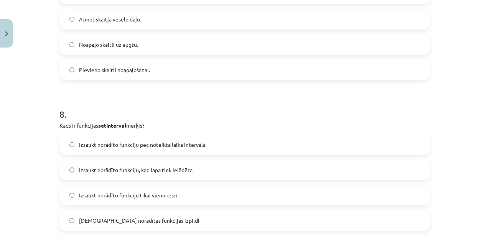
scroll to position [1151, 0]
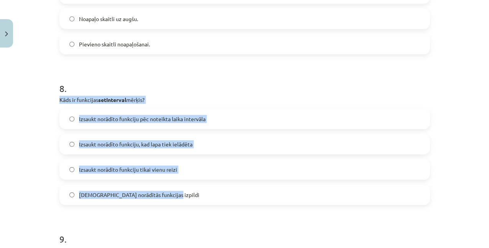
drag, startPoint x: 55, startPoint y: 99, endPoint x: 205, endPoint y: 196, distance: 178.2
copy div "Kāds ir funkcijas setInterval mērķis? Izsaukt norādīto funkciju pēc noteikta la…"
click at [165, 126] on label "Izsaukt norādīto funkciju pēc noteikta laika intervāla" at bounding box center [244, 118] width 369 height 19
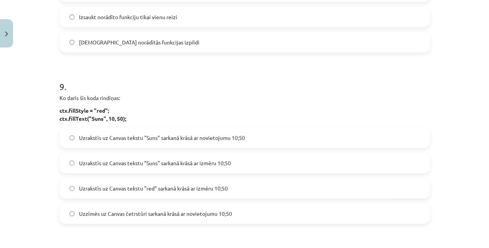
scroll to position [1305, 0]
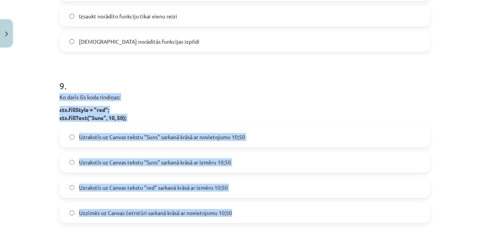
drag, startPoint x: 58, startPoint y: 96, endPoint x: 234, endPoint y: 208, distance: 209.5
click at [234, 208] on div "9 . Ko darīs šīs koda rindiņas: ctx.fillStyle = "red"; ctx.fillText("Suns", 10,…" at bounding box center [244, 145] width 371 height 156
copy div "Ko darīs šīs koda rindiņas: ctx.fillStyle = "red"; ctx.fillText("Suns", 10, 50)…"
click at [201, 138] on span "Uzrakstīs uz Canvas tekstu "Suns" sarkanā krāsā ar novietojumu 10;50" at bounding box center [162, 137] width 166 height 8
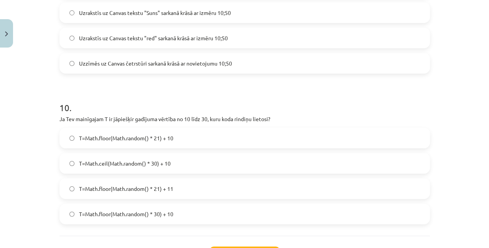
scroll to position [1510, 0]
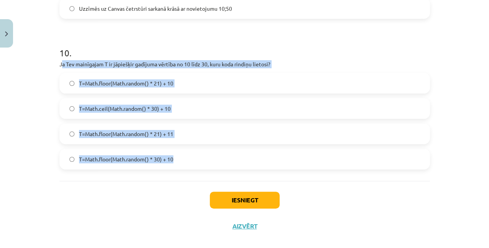
drag, startPoint x: 59, startPoint y: 62, endPoint x: 412, endPoint y: 169, distance: 369.3
click at [412, 169] on div "10 . Ja Tev mainīgajam T ir jāpiešķir gadījuma vērtība no 10 līdz 30, kuru koda…" at bounding box center [244, 101] width 371 height 135
click at [192, 104] on label "T=Math.ceil(Math.random() * 30) + 10" at bounding box center [244, 108] width 369 height 19
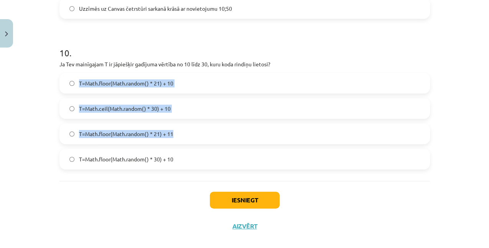
drag, startPoint x: 56, startPoint y: 68, endPoint x: 189, endPoint y: 122, distance: 143.3
drag, startPoint x: 189, startPoint y: 122, endPoint x: 187, endPoint y: 143, distance: 21.2
click at [187, 143] on div "T=Math.floor(Math.random() * 21) + 11" at bounding box center [244, 134] width 371 height 21
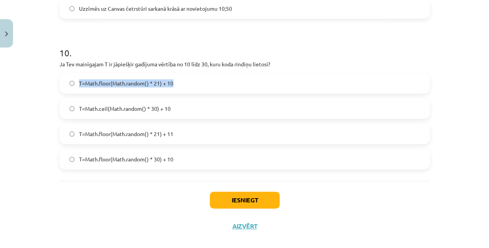
drag, startPoint x: 288, startPoint y: 64, endPoint x: 62, endPoint y: 94, distance: 228.1
click at [62, 94] on div "10 . Ja Tev mainīgajam T ir jāpiešķir gadījuma vērtība no 10 līdz 30, kuru koda…" at bounding box center [244, 101] width 371 height 135
drag, startPoint x: 62, startPoint y: 94, endPoint x: 54, endPoint y: 79, distance: 17.2
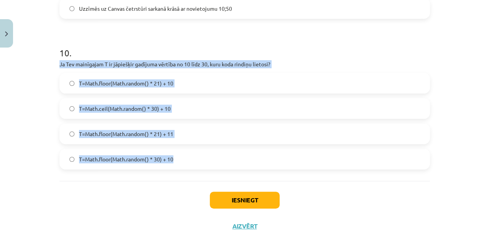
drag, startPoint x: 56, startPoint y: 64, endPoint x: 254, endPoint y: 157, distance: 218.8
copy div "Ja Tev mainīgajam T ir jāpiešķir gadījuma vērtība no 10 līdz 30, kuru koda rind…"
click at [190, 83] on label "T=Math.floor(Math.random() * 21) + 10" at bounding box center [244, 83] width 369 height 19
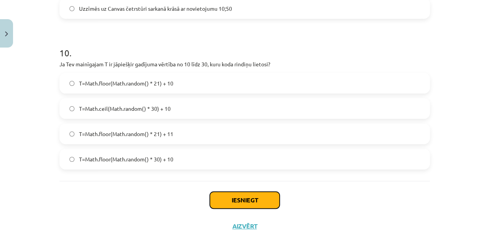
click at [240, 198] on button "Iesniegt" at bounding box center [245, 200] width 70 height 17
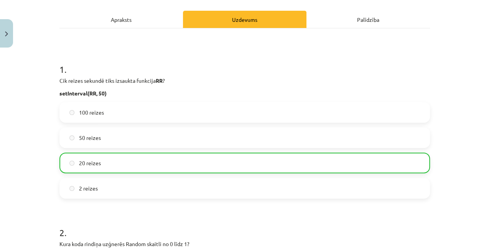
scroll to position [0, 0]
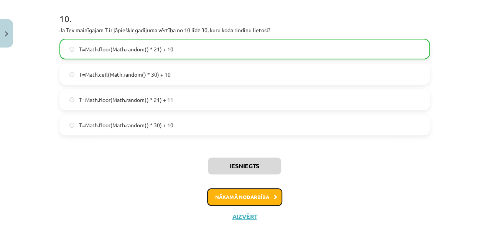
click at [231, 195] on button "Nākamā nodarbība" at bounding box center [244, 197] width 75 height 18
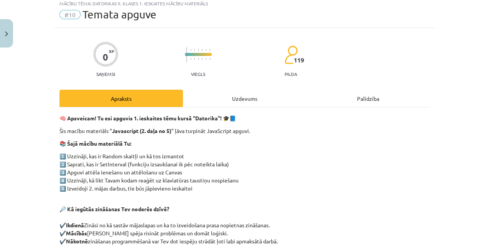
scroll to position [19, 0]
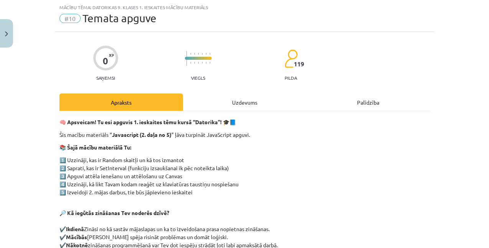
click at [233, 103] on div "Uzdevums" at bounding box center [245, 102] width 124 height 17
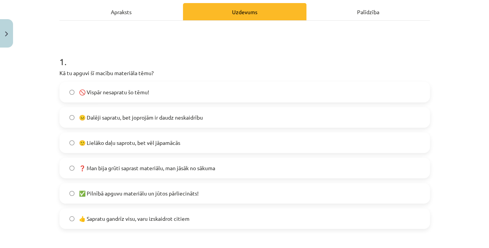
scroll to position [121, 0]
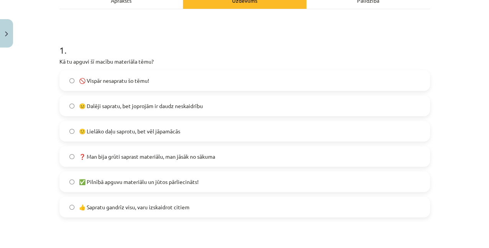
click at [151, 111] on label "😐 Dalēji sapratu, bet joprojām ir daudz neskaidrību" at bounding box center [244, 105] width 369 height 19
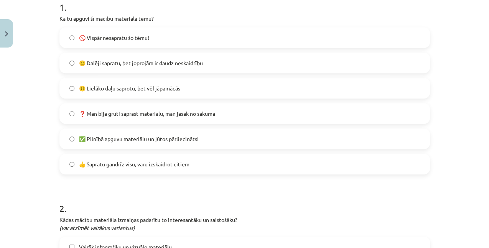
scroll to position [147, 0]
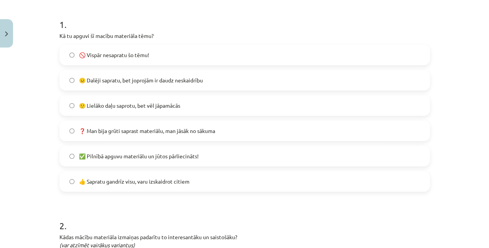
click at [125, 112] on label "🙂 Lielāko daļu saprotu, bet vēl jāpamācās" at bounding box center [244, 105] width 369 height 19
click at [141, 139] on label "❓ Man bija grūti saprast materiālu, man jāsāk no sākuma" at bounding box center [244, 130] width 369 height 19
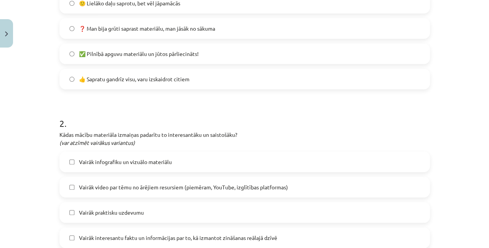
click at [135, 58] on label "✅ Pilnībā apguvu materiālu un jūtos pārliecināts!" at bounding box center [244, 53] width 369 height 19
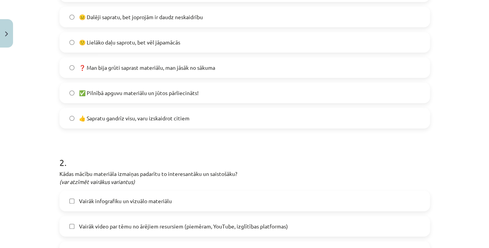
scroll to position [147, 0]
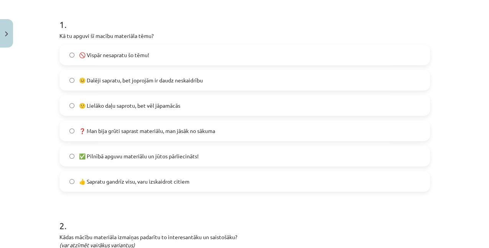
click at [117, 102] on span "🙂 Lielāko daļu saprotu, bet vēl jāpamācās" at bounding box center [129, 106] width 101 height 8
click at [418, 131] on label "❓ Man bija grūti saprast materiālu, man jāsāk no sākuma" at bounding box center [244, 130] width 369 height 19
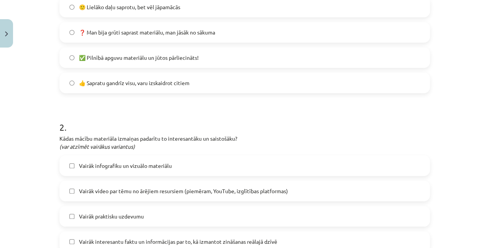
scroll to position [249, 0]
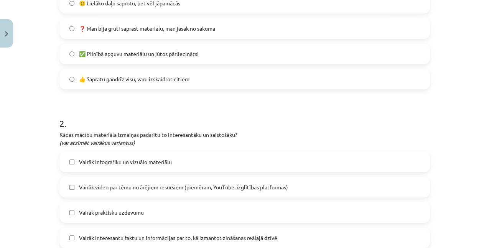
click at [194, 121] on h1 "2 ." at bounding box center [244, 117] width 371 height 24
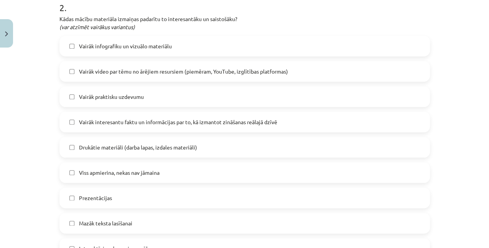
scroll to position [377, 0]
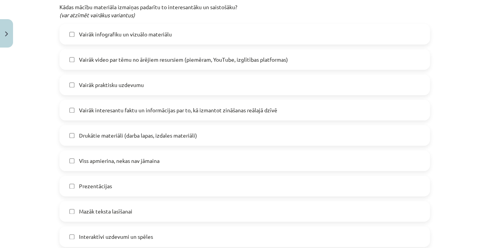
click at [135, 176] on div "Prezentācijas" at bounding box center [244, 186] width 371 height 21
click at [134, 189] on label "Prezentācijas" at bounding box center [244, 186] width 369 height 19
click at [145, 211] on label "Mazāk teksta lasīšanai" at bounding box center [244, 211] width 369 height 19
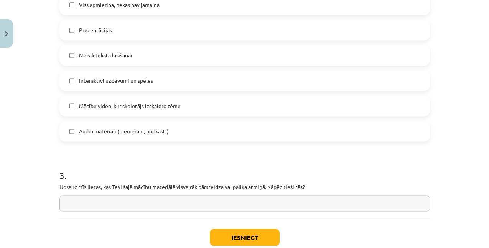
scroll to position [581, 0]
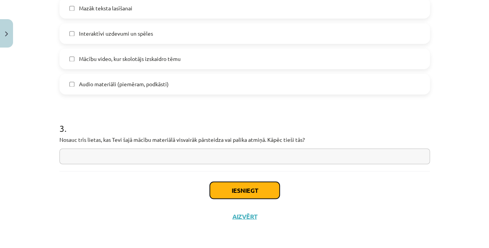
click at [233, 191] on button "Iesniegt" at bounding box center [245, 190] width 70 height 17
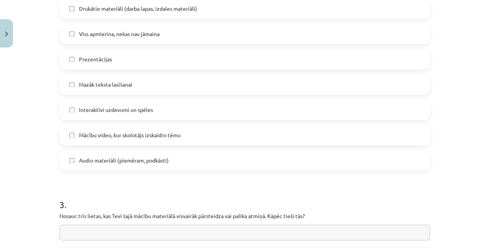
scroll to position [504, 0]
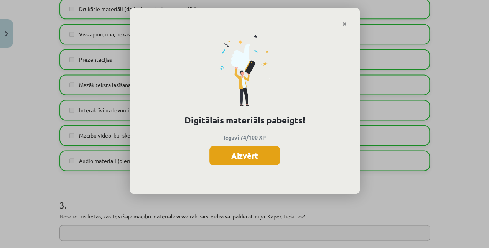
click at [218, 153] on button "Aizvērt" at bounding box center [245, 155] width 71 height 19
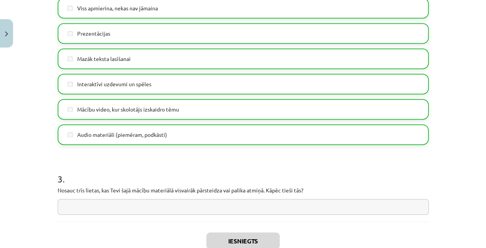
scroll to position [581, 0]
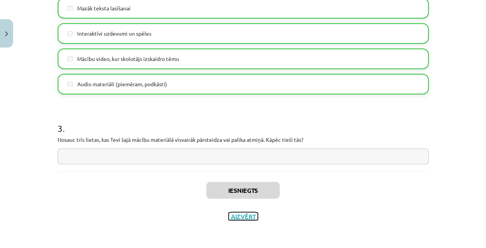
click at [232, 216] on button "Aizvērt" at bounding box center [242, 217] width 29 height 8
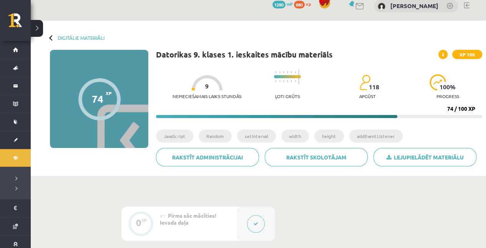
scroll to position [0, 0]
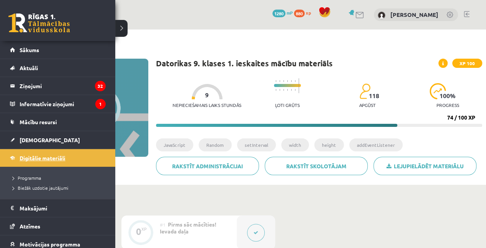
click at [22, 160] on span "Digitālie materiāli" at bounding box center [43, 158] width 46 height 7
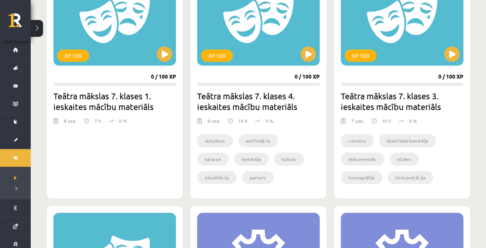
scroll to position [307, 0]
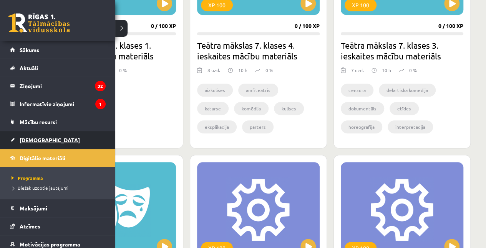
click at [42, 137] on span "[DEMOGRAPHIC_DATA]" at bounding box center [50, 140] width 60 height 7
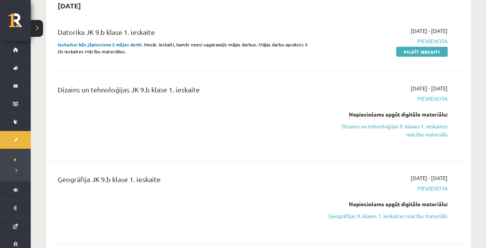
scroll to position [51, 0]
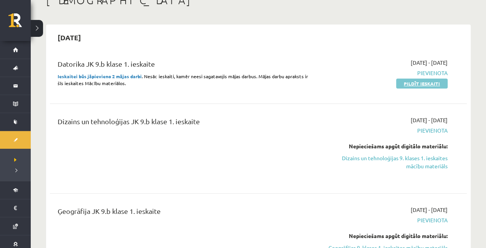
click at [430, 85] on link "Pildīt ieskaiti" at bounding box center [421, 84] width 51 height 10
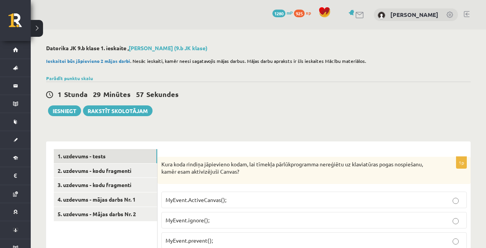
scroll to position [77, 0]
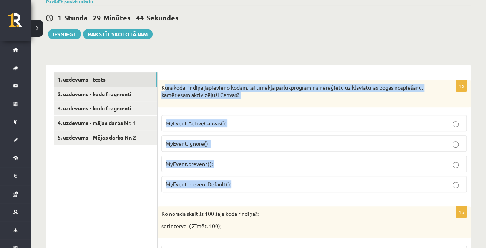
drag, startPoint x: 167, startPoint y: 86, endPoint x: 345, endPoint y: 187, distance: 204.0
click at [345, 187] on div "1p Kura koda rindiņa jāpievieno kodam, lai tīmekļa pārlūkprogramma nereģiētu uz…" at bounding box center [313, 139] width 313 height 119
copy div "ura koda rindiņa jāpievieno kodam, lai tīmekļa pārlūkprogramma nereģiētu uz kla…"
click at [236, 178] on label "MyEvent.preventDefault();" at bounding box center [313, 184] width 305 height 17
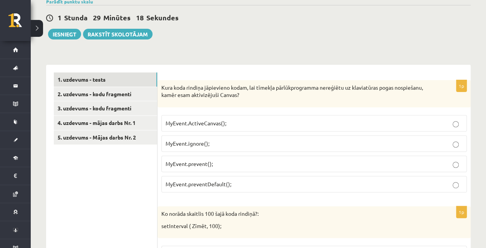
click at [241, 158] on label "MyEvent.prevent();" at bounding box center [313, 164] width 305 height 17
click at [236, 182] on p "MyEvent.preventDefault();" at bounding box center [313, 184] width 297 height 8
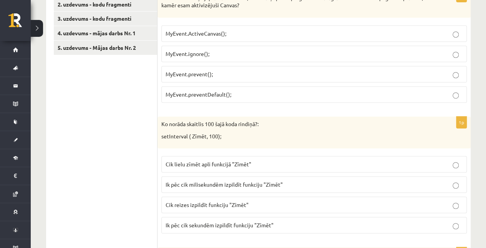
scroll to position [179, 0]
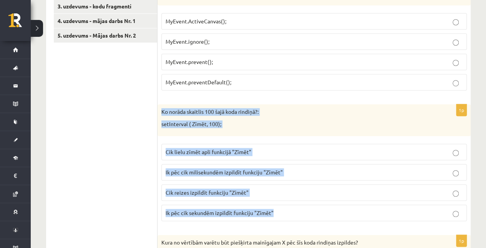
drag, startPoint x: 161, startPoint y: 109, endPoint x: 284, endPoint y: 204, distance: 155.2
click at [284, 204] on div "1p Ko norāda skaitlis 100 šajā koda rindiņā?: setInterval ( Zīmēt, 100); Cik li…" at bounding box center [313, 165] width 313 height 123
copy div "Ko norāda skaitlis 100 šajā koda rindiņā?: setInterval ( Zīmēt, 100); Cik lielu…"
click at [191, 145] on label "Cik lielu zīmēt apli funkcijā "Zīmēt"" at bounding box center [313, 152] width 305 height 17
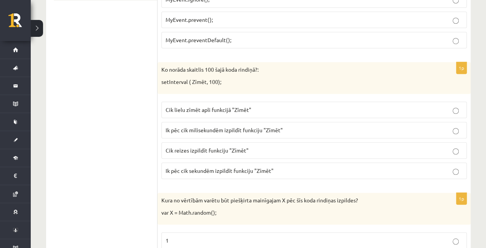
scroll to position [230, 0]
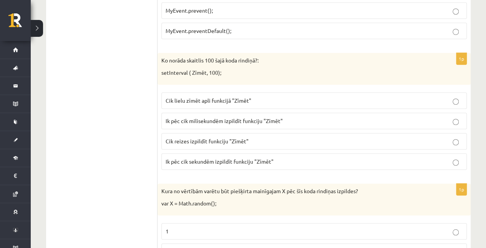
click at [189, 119] on span "Ik pēc cik milisekundēm izpildīt funkciju "Zīmēt"" at bounding box center [223, 120] width 117 height 7
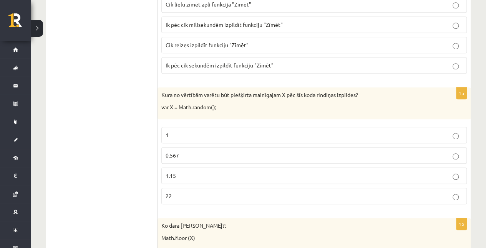
scroll to position [332, 0]
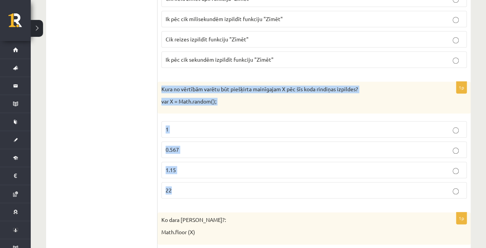
drag, startPoint x: 163, startPoint y: 86, endPoint x: 313, endPoint y: 186, distance: 180.8
click at [313, 186] on div "1p Kura no vērtībām varētu būt piešķirta mainīgajam X pēc šīs koda rindiņas izp…" at bounding box center [313, 143] width 313 height 123
copy div "Kura no vērtībām varētu būt piešķirta mainīgajam X pēc šīs koda rindiņas izpild…"
click at [198, 142] on label "0.567" at bounding box center [313, 150] width 305 height 17
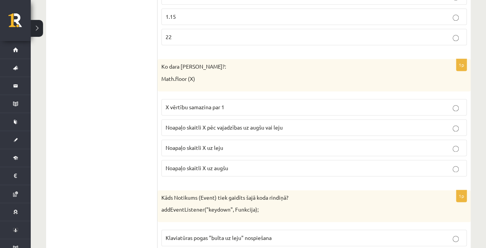
scroll to position [486, 0]
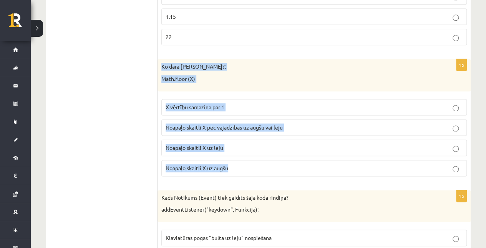
drag, startPoint x: 158, startPoint y: 64, endPoint x: 260, endPoint y: 162, distance: 142.2
click at [260, 162] on div "1p Ko dara koda rindiņa?: Math.floor (X) X vērtību samazina par 1 Noapaļo skait…" at bounding box center [313, 120] width 313 height 123
copy div "Ko [PERSON_NAME]?: Math.floor (X) X vērtību samazina par 1 Noapaļo skaitli X pē…"
click at [215, 145] on span "Noapaļo skaitli X uz leju" at bounding box center [194, 147] width 58 height 7
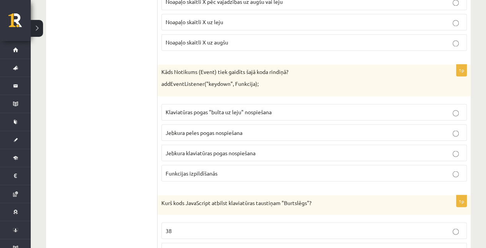
scroll to position [614, 0]
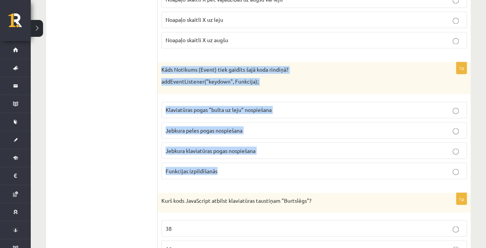
drag, startPoint x: 160, startPoint y: 65, endPoint x: 322, endPoint y: 166, distance: 190.2
click at [322, 166] on div "1p Kāds Notikums (Event) tiek gaidīts šajā koda rindiņā? addEventListener("keyd…" at bounding box center [313, 123] width 313 height 123
copy div "Kāds Notikums (Event) tiek gaidīts šajā koda rindiņā? addEventListener("keydown…"
click at [214, 128] on span "Jebkura peles pogas nospiešana" at bounding box center [203, 130] width 77 height 7
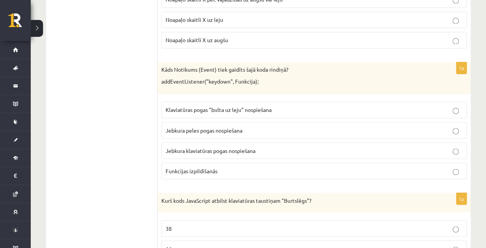
click at [223, 148] on span "Jebkura klaviatūras pogas nospiešana" at bounding box center [210, 150] width 90 height 7
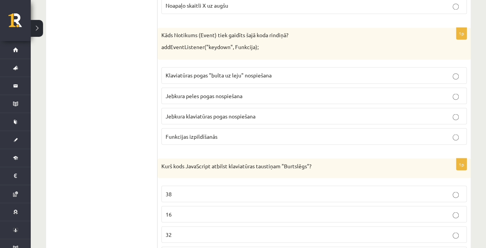
scroll to position [687, 0]
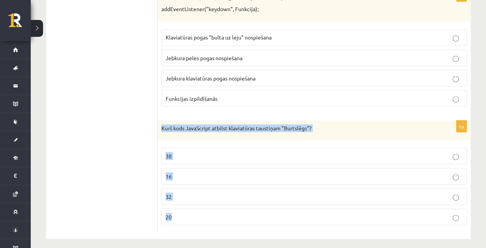
drag, startPoint x: 162, startPoint y: 124, endPoint x: 329, endPoint y: 207, distance: 186.8
click at [329, 207] on div "1p Kurš kods JavaScript atbilst klaviatūras taustiņam "Burtslēgs"? 38 16 32 20" at bounding box center [313, 176] width 313 height 111
copy div "Kurš kods JavaScript atbilst klaviatūras taustiņam "Burtslēgs"? 38 16 32 20"
drag, startPoint x: 204, startPoint y: 170, endPoint x: 180, endPoint y: 173, distance: 24.4
click at [180, 173] on p "16" at bounding box center [313, 176] width 297 height 8
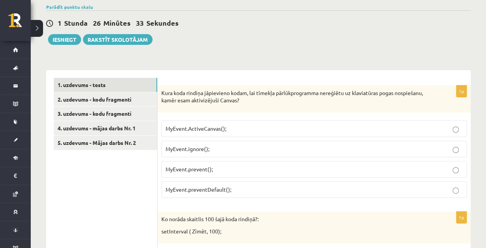
scroll to position [0, 0]
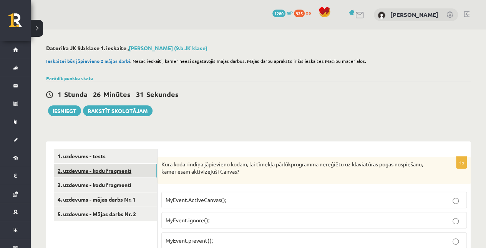
click at [110, 171] on link "2. uzdevums - kodu fragmenti" at bounding box center [105, 171] width 103 height 14
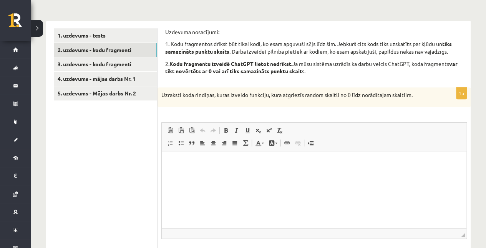
scroll to position [128, 0]
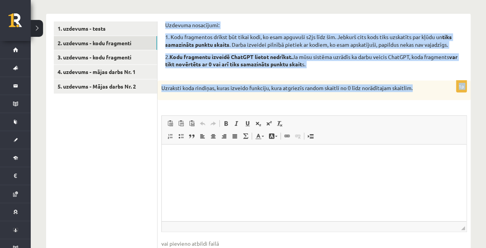
drag, startPoint x: 167, startPoint y: 27, endPoint x: 416, endPoint y: 96, distance: 259.2
copy form "Uzdevuma nosacījumi: 1. Kodu fragmentos drīkst būt tikai kodi, ko esam apguvuši…"
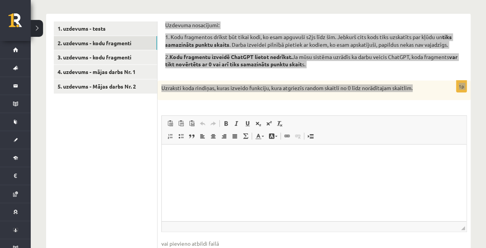
click at [215, 168] on html at bounding box center [314, 156] width 304 height 23
click at [277, 168] on html at bounding box center [314, 156] width 304 height 23
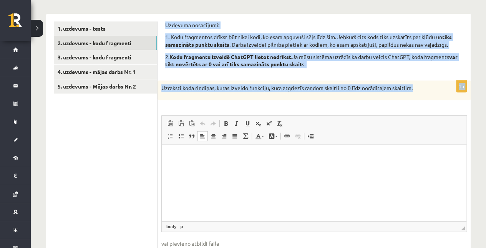
click at [369, 67] on p "2. Kodu fragmentu izveidē ChatGPT lietot nedrīkst. Ja mūsu sistēma uzrādīs ka d…" at bounding box center [313, 60] width 297 height 15
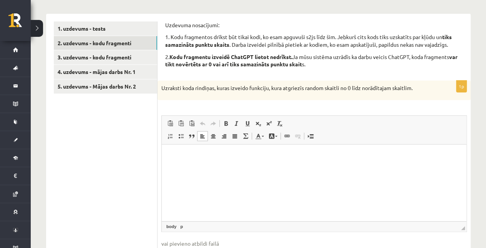
click at [207, 167] on html at bounding box center [314, 156] width 304 height 23
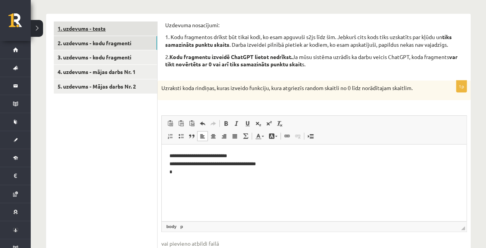
click at [104, 31] on link "1. uzdevums - tests" at bounding box center [105, 28] width 103 height 14
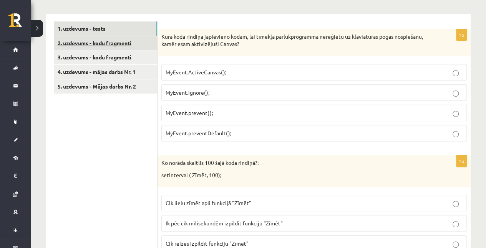
click at [102, 38] on link "2. uzdevums - kodu fragmenti" at bounding box center [105, 43] width 103 height 14
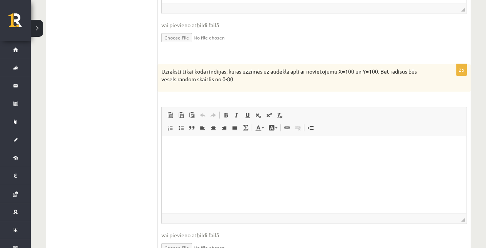
scroll to position [358, 0]
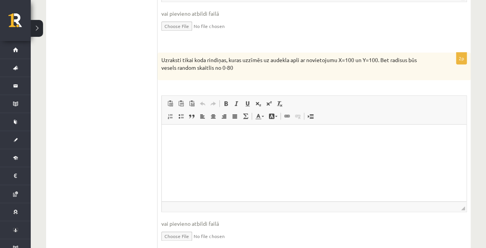
drag, startPoint x: 248, startPoint y: 68, endPoint x: 157, endPoint y: 64, distance: 91.1
click at [157, 64] on div "**********" at bounding box center [258, 131] width 424 height 694
click at [256, 62] on p "Uzraksti tikai koda rindiņas, kuras uzzīmēs uz audekla apli ar novietojumu X=10…" at bounding box center [294, 63] width 267 height 15
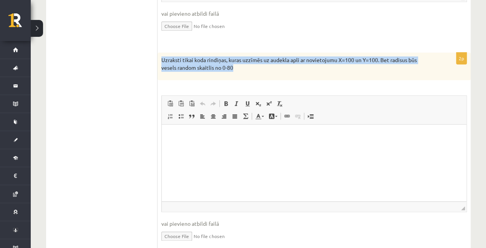
drag, startPoint x: 162, startPoint y: 60, endPoint x: 329, endPoint y: 64, distance: 167.4
click at [329, 64] on div "Uzraksti tikai koda rindiņas, kuras uzzīmēs uz audekla apli ar novietojumu X=10…" at bounding box center [313, 66] width 313 height 27
copy p "Uzraksti tikai koda rindiņas, kuras uzzīmēs uz audekla apli ar novietojumu X=10…"
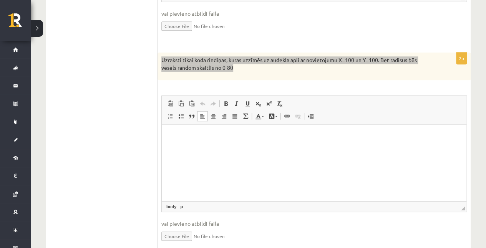
click at [188, 148] on html at bounding box center [314, 135] width 304 height 23
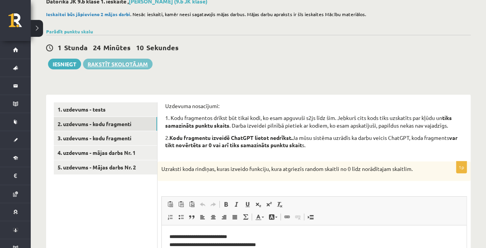
scroll to position [25, 0]
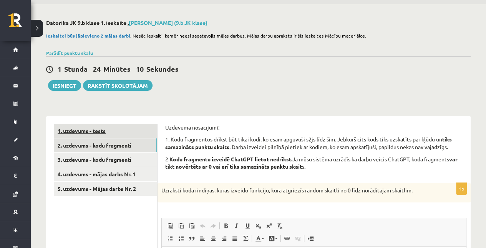
click at [93, 135] on link "1. uzdevums - tests" at bounding box center [105, 131] width 103 height 14
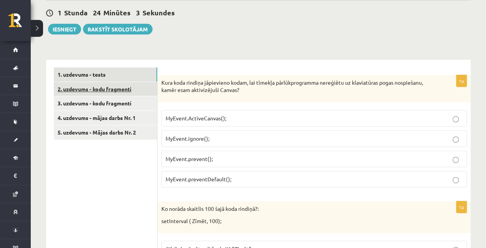
scroll to position [73, 0]
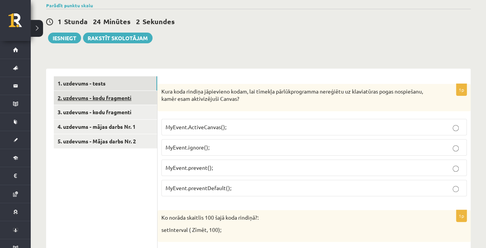
click at [93, 98] on link "2. uzdevums - kodu fragmenti" at bounding box center [105, 98] width 103 height 14
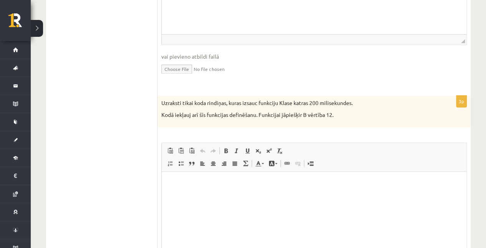
scroll to position [525, 0]
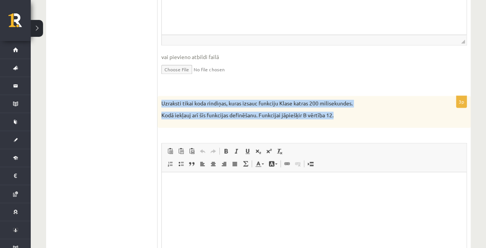
drag, startPoint x: 161, startPoint y: 102, endPoint x: 384, endPoint y: 115, distance: 223.8
click at [384, 115] on div "Uzraksti tikai koda rindiņas, kuras izsauc funkciju Klase katras 200 milisekund…" at bounding box center [313, 112] width 313 height 32
copy div "Uzraksti tikai koda rindiņas, kuras izsauc funkciju Klase katras 200 milisekund…"
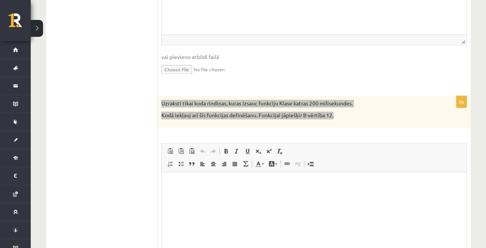
click at [213, 195] on html at bounding box center [314, 183] width 304 height 23
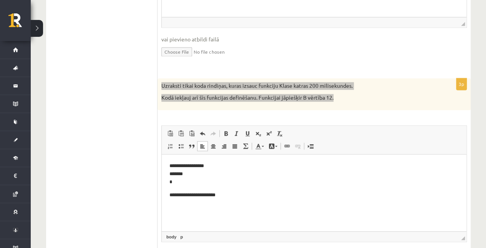
scroll to position [551, 0]
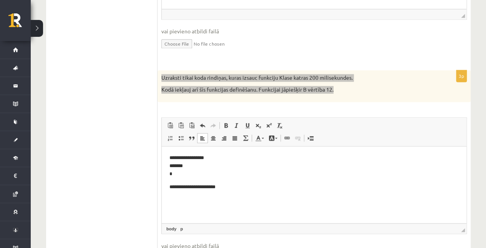
click at [168, 175] on html "**********" at bounding box center [314, 172] width 304 height 52
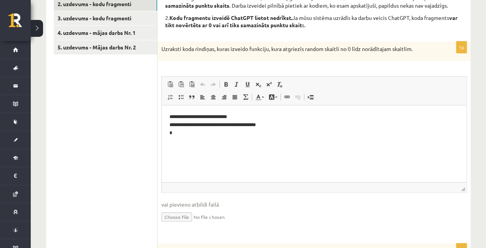
scroll to position [39, 0]
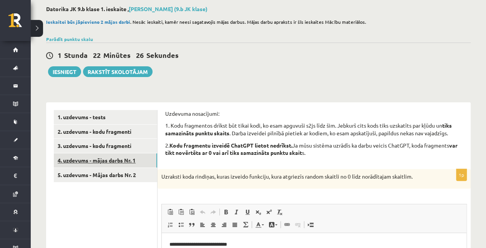
click at [126, 158] on link "4. uzdevums - mājas darbs Nr. 1" at bounding box center [105, 161] width 103 height 14
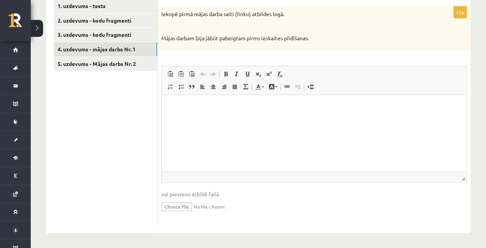
scroll to position [150, 0]
click at [121, 66] on link "5. uzdevums - Mājas darbs Nr. 2" at bounding box center [105, 64] width 103 height 14
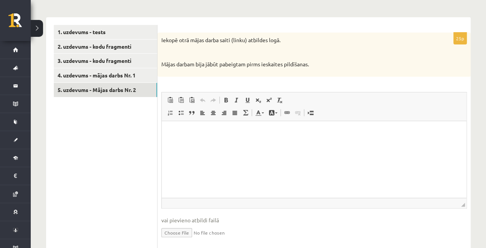
scroll to position [48, 0]
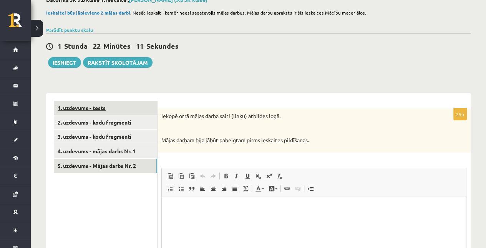
click at [101, 106] on link "1. uzdevums - tests" at bounding box center [105, 108] width 103 height 14
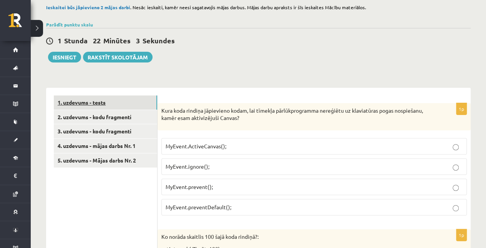
scroll to position [47, 0]
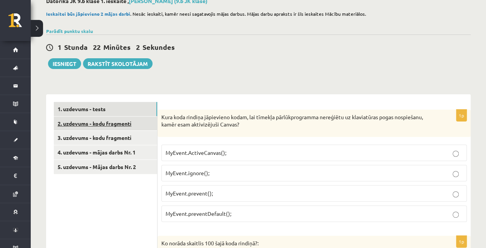
click at [71, 121] on link "2. uzdevums - kodu fragmenti" at bounding box center [105, 124] width 103 height 14
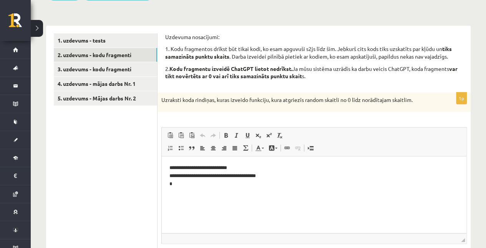
scroll to position [0, 0]
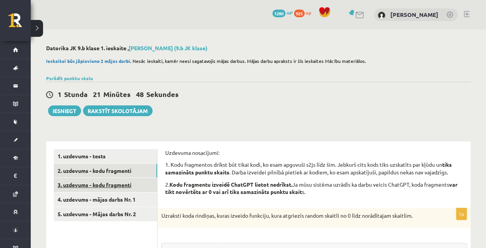
click at [125, 182] on link "3. uzdevums - kodu fragmenti" at bounding box center [105, 185] width 103 height 14
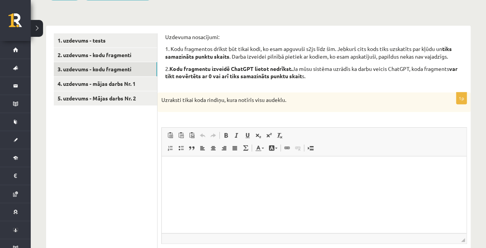
scroll to position [77, 0]
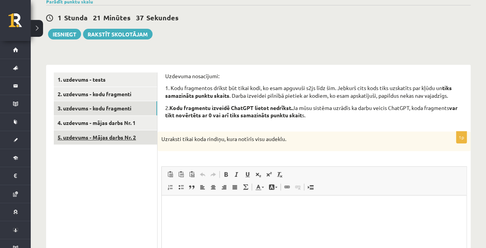
drag, startPoint x: 299, startPoint y: 133, endPoint x: 156, endPoint y: 140, distance: 143.4
drag, startPoint x: 156, startPoint y: 140, endPoint x: 257, endPoint y: 137, distance: 100.6
click at [255, 137] on p "Uzraksti tikai koda rindiņu, kura notīrīs visu audeklu." at bounding box center [294, 139] width 267 height 8
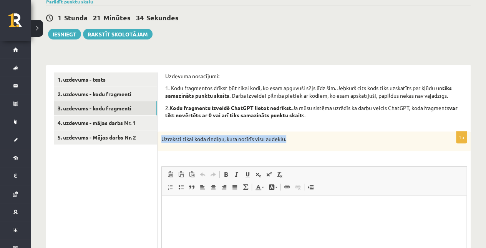
drag, startPoint x: 289, startPoint y: 141, endPoint x: 158, endPoint y: 141, distance: 131.3
click at [158, 141] on div "Uzraksti tikai koda rindiņu, kura notīrīs visu audeklu." at bounding box center [313, 142] width 313 height 20
copy p "Uzraksti tikai koda rindiņu, kura notīrīs visu audeklu."
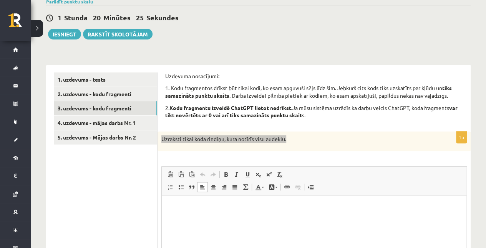
click at [230, 215] on html at bounding box center [314, 207] width 304 height 23
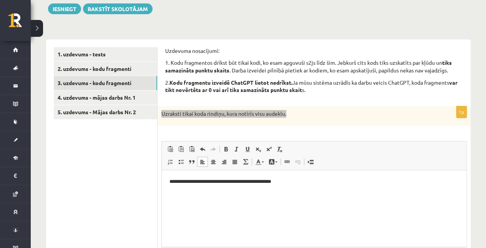
scroll to position [281, 0]
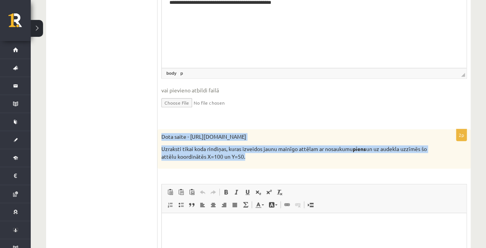
drag, startPoint x: 162, startPoint y: 137, endPoint x: 435, endPoint y: 157, distance: 274.0
click at [435, 157] on div "Dota saite - https://clipart4school.com/wp-content/uploads/2018/03/free-milk-cl…" at bounding box center [313, 149] width 313 height 40
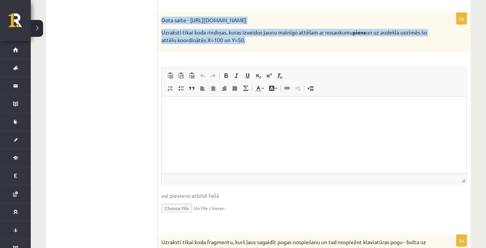
scroll to position [435, 0]
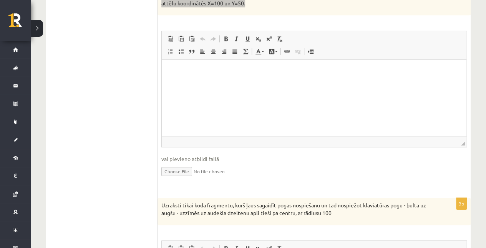
click at [218, 83] on html at bounding box center [314, 71] width 304 height 23
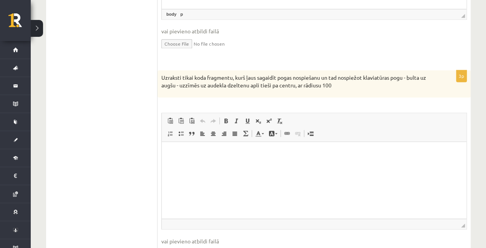
scroll to position [563, 0]
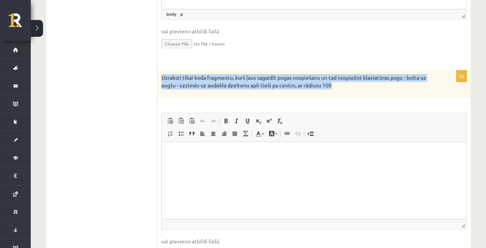
drag, startPoint x: 348, startPoint y: 84, endPoint x: 160, endPoint y: 80, distance: 187.4
click at [160, 80] on div "Uzraksti tikai koda fragmentu, kurš ļaus sagaidīt pogas nospiešanu un tad nospi…" at bounding box center [313, 83] width 313 height 27
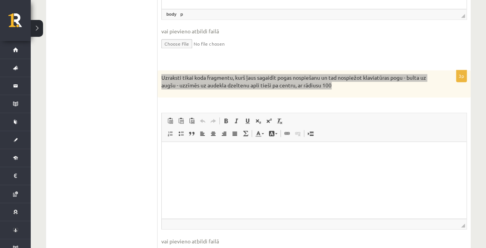
click at [189, 165] on html at bounding box center [314, 153] width 304 height 23
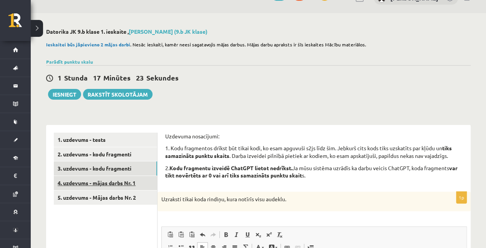
scroll to position [25, 0]
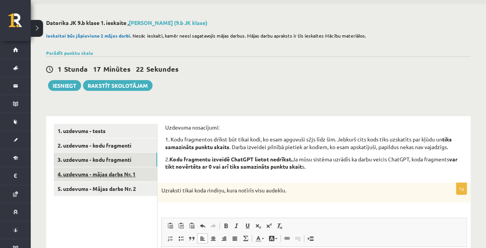
click at [114, 176] on link "4. uzdevums - mājas darbs Nr. 1" at bounding box center [105, 174] width 103 height 14
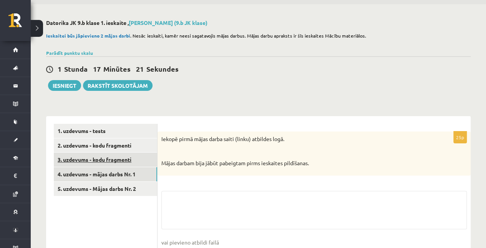
click at [109, 164] on link "3. uzdevums - kodu fragmenti" at bounding box center [105, 160] width 103 height 14
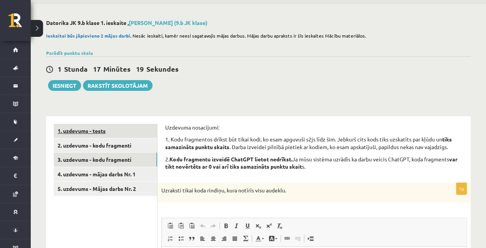
scroll to position [0, 0]
click at [97, 131] on link "1. uzdevums - tests" at bounding box center [105, 131] width 103 height 14
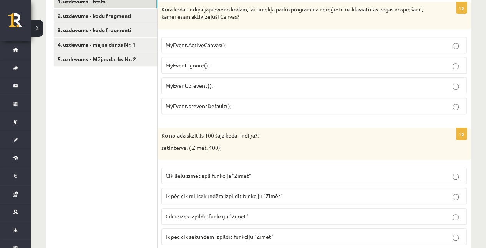
scroll to position [98, 0]
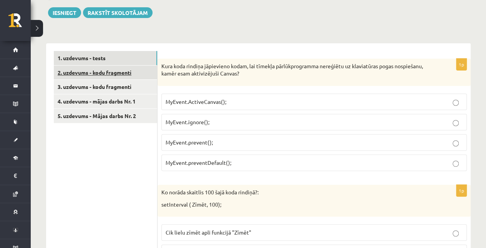
click at [123, 73] on link "2. uzdevums - kodu fragmenti" at bounding box center [105, 73] width 103 height 14
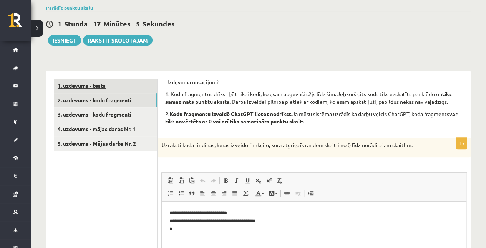
scroll to position [47, 0]
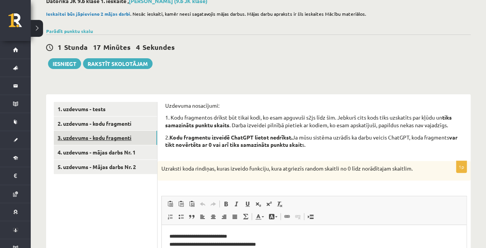
click at [110, 134] on link "3. uzdevums - kodu fragmenti" at bounding box center [105, 138] width 103 height 14
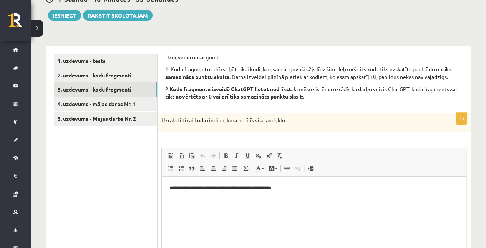
scroll to position [46, 0]
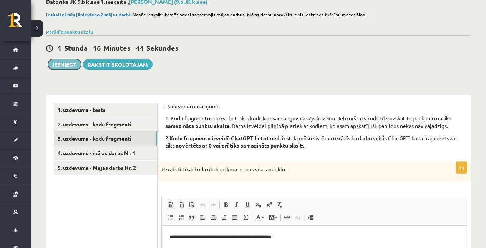
click at [65, 68] on button "Iesniegt" at bounding box center [64, 64] width 33 height 11
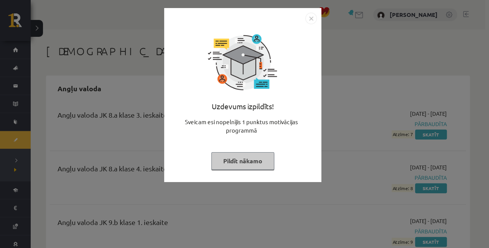
click at [307, 19] on img "Close" at bounding box center [312, 19] width 12 height 12
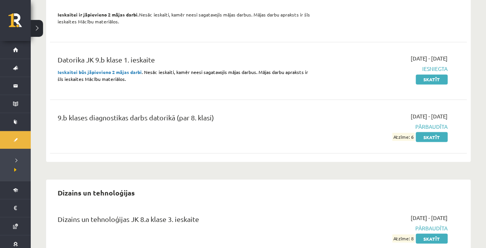
scroll to position [614, 0]
